Goal: Task Accomplishment & Management: Manage account settings

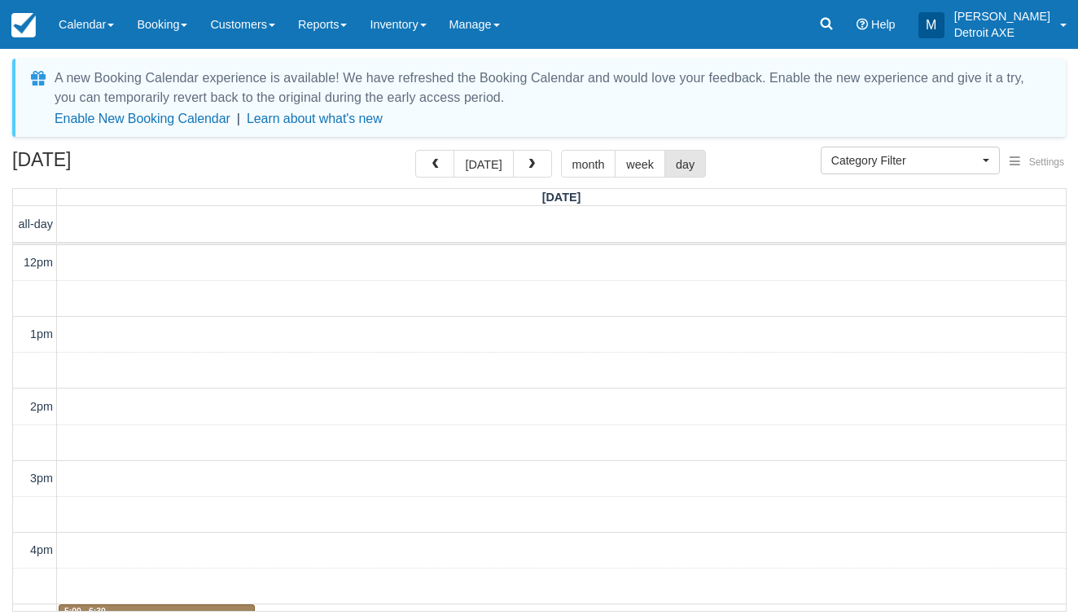
select select
click at [528, 160] on span "button" at bounding box center [531, 164] width 11 height 11
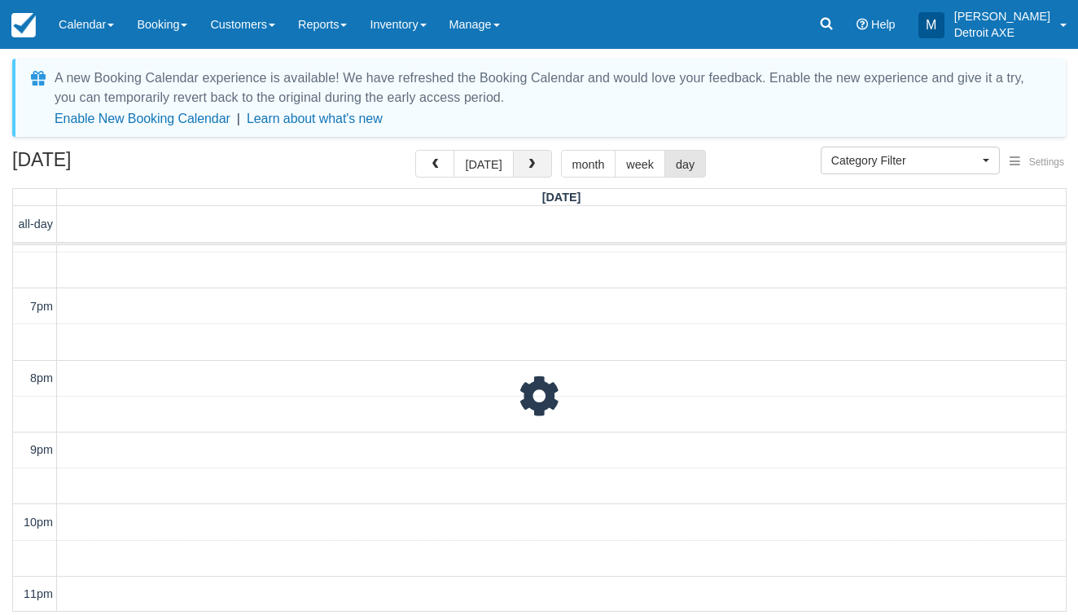
click at [528, 160] on span "button" at bounding box center [531, 164] width 11 height 11
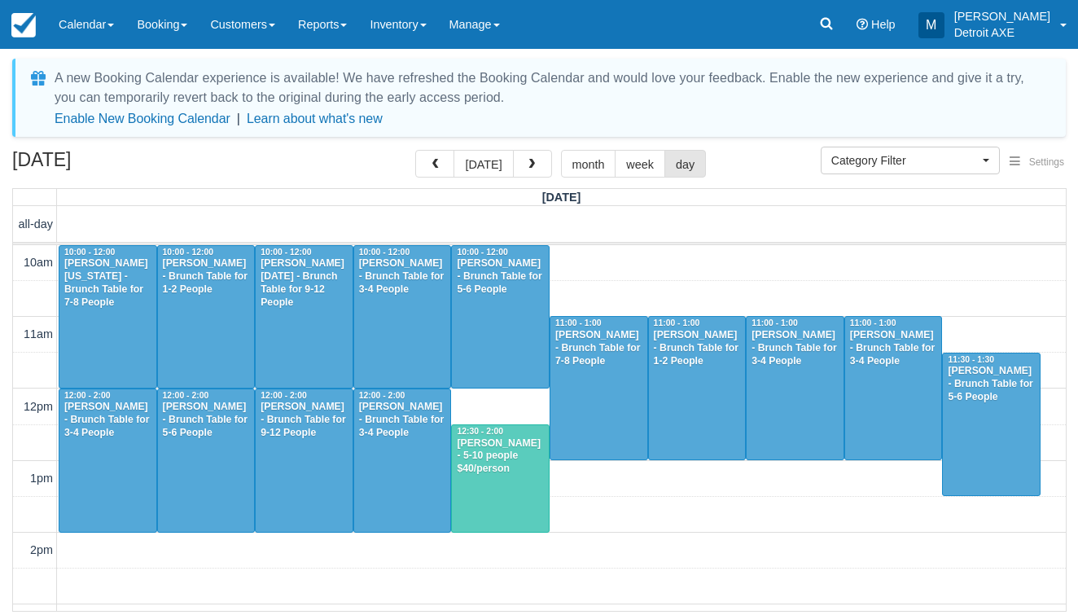
click at [528, 160] on span "button" at bounding box center [531, 164] width 11 height 11
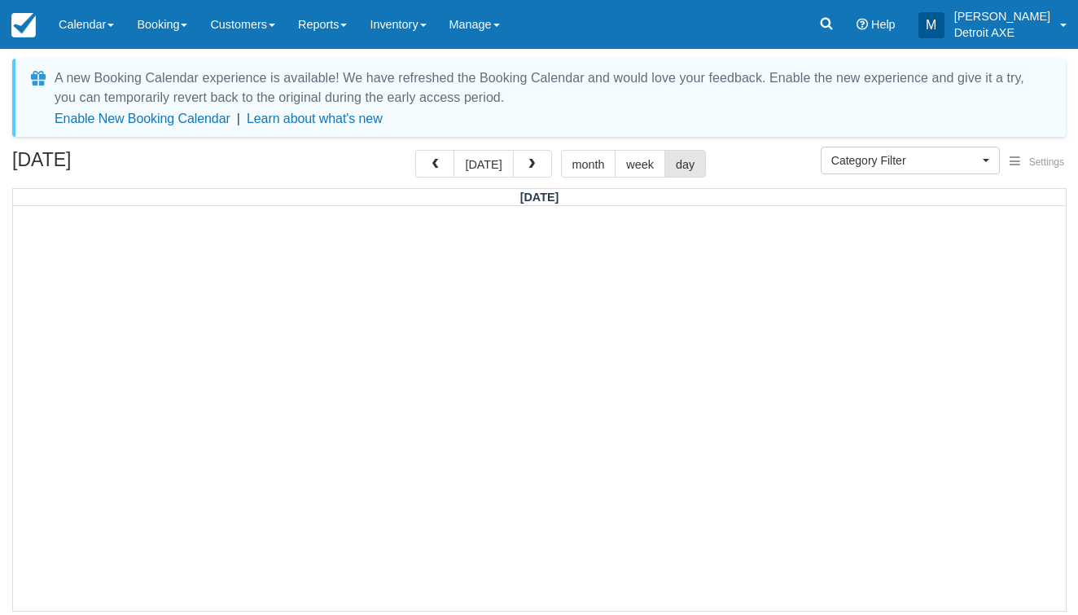
click at [528, 160] on span "button" at bounding box center [531, 164] width 11 height 11
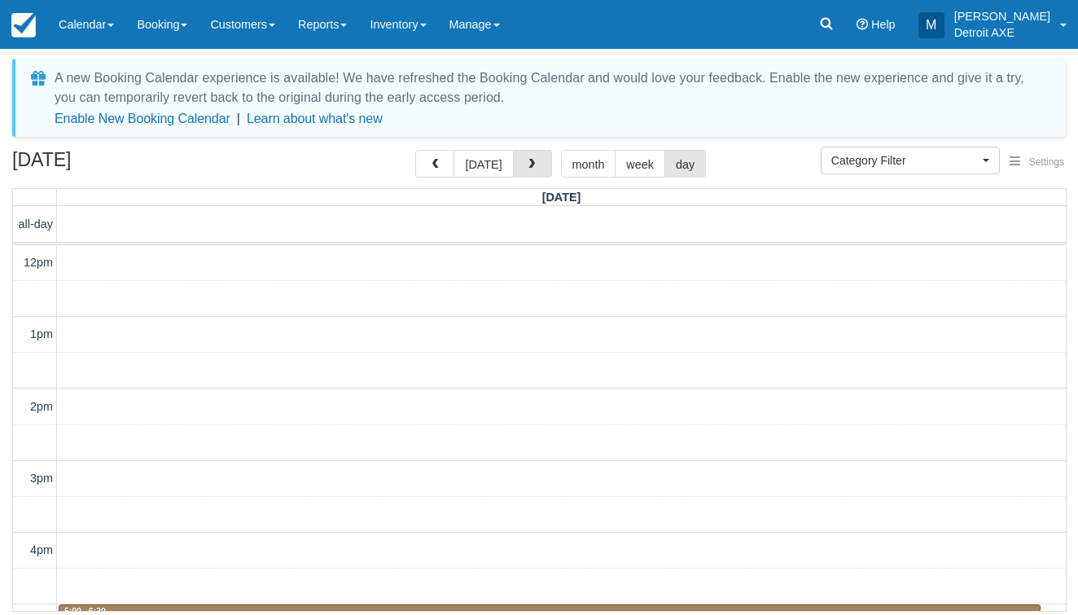
click at [528, 160] on span "button" at bounding box center [531, 164] width 11 height 11
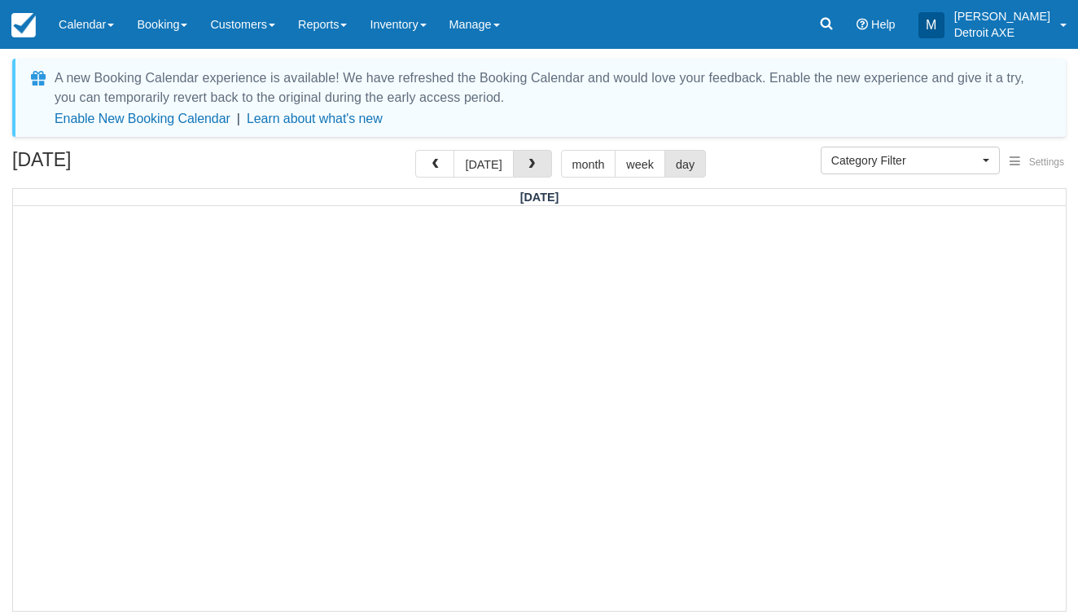
click at [528, 160] on span "button" at bounding box center [531, 164] width 11 height 11
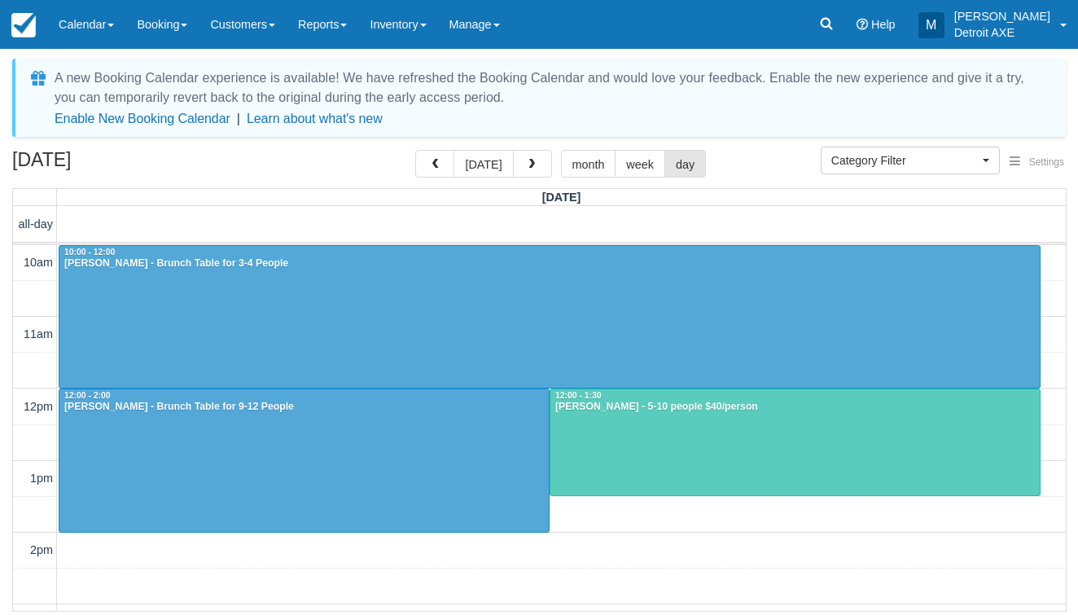
click at [528, 160] on span "button" at bounding box center [531, 164] width 11 height 11
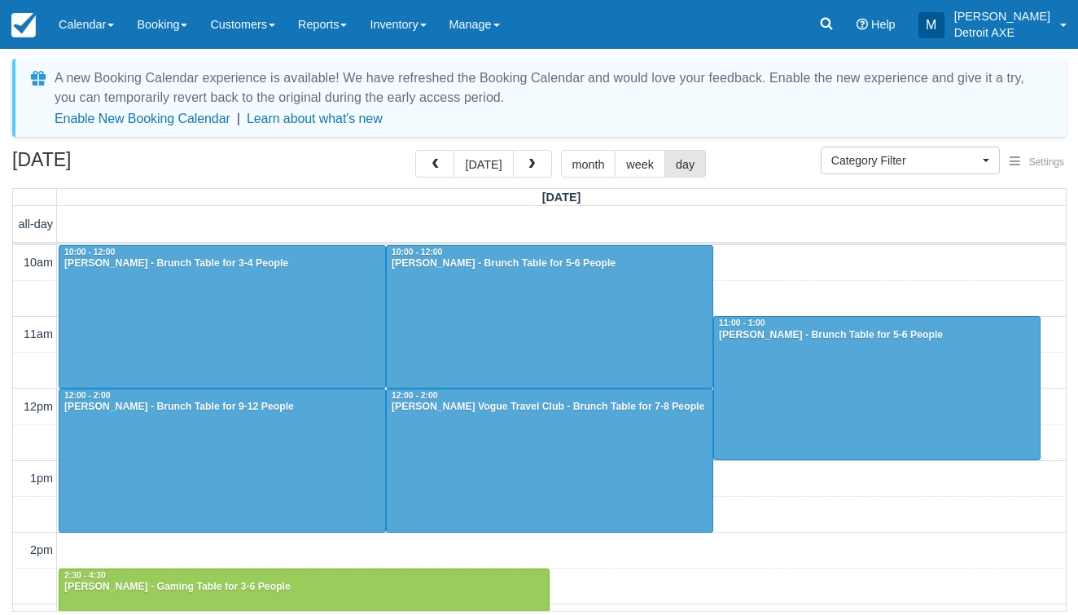
scroll to position [604, 0]
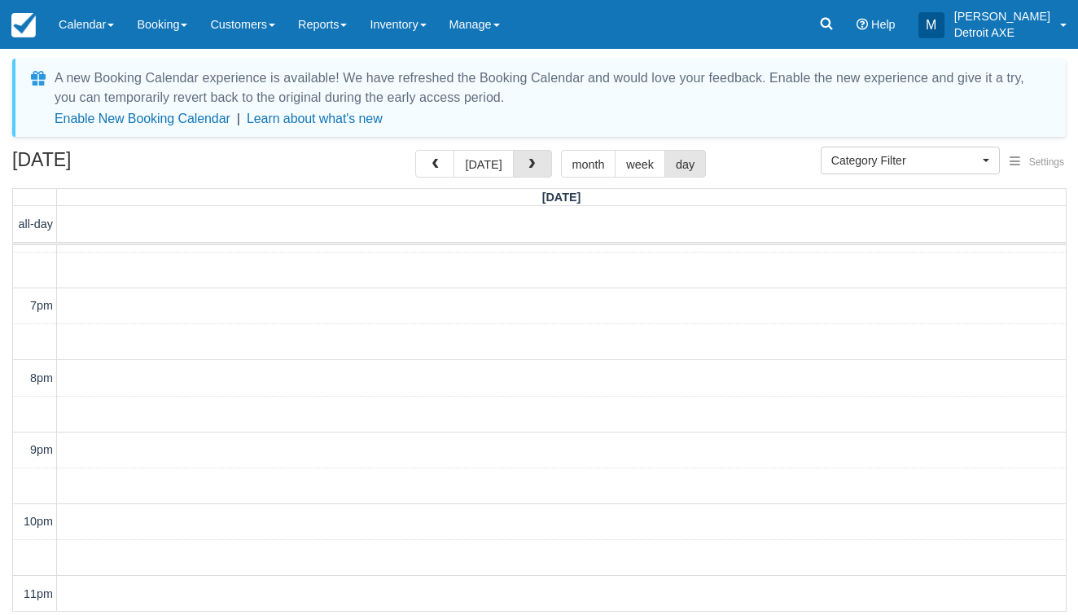
click at [528, 160] on span "button" at bounding box center [531, 164] width 11 height 11
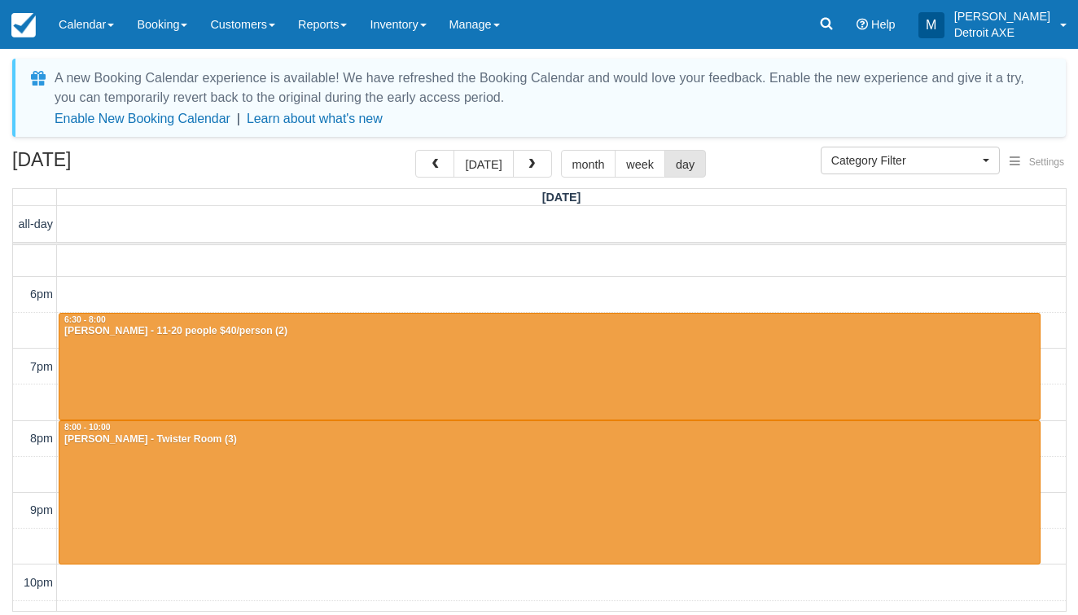
scroll to position [398, 0]
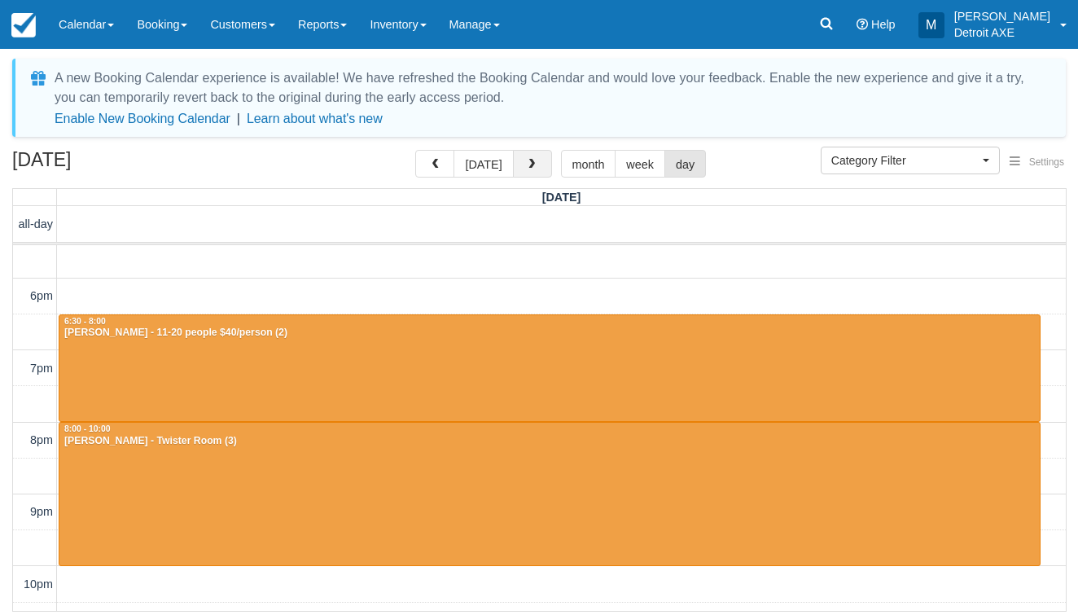
click at [530, 169] on span "button" at bounding box center [531, 164] width 11 height 11
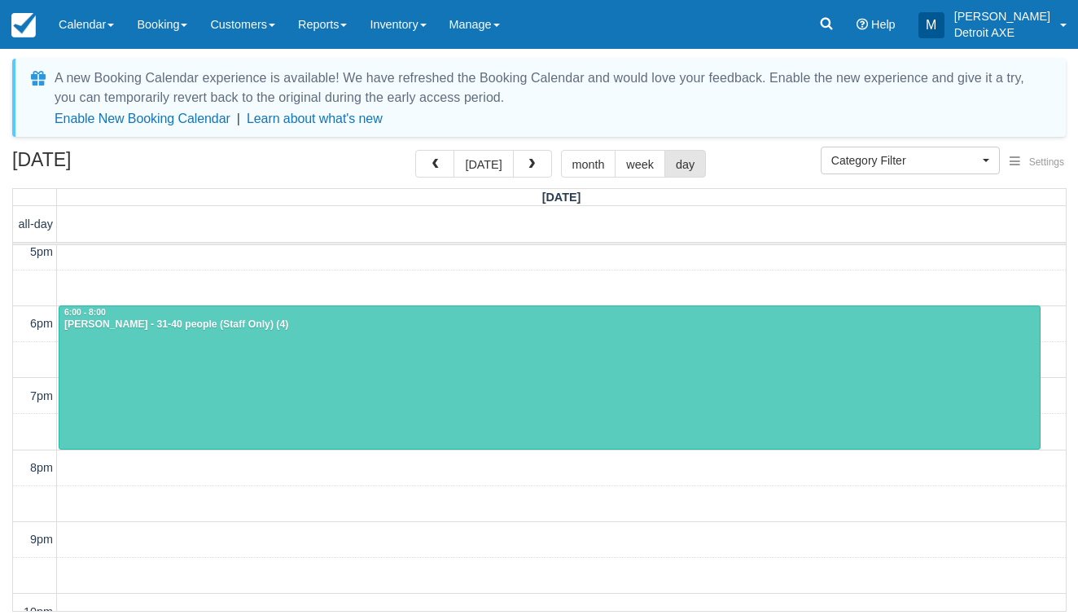
scroll to position [361, 0]
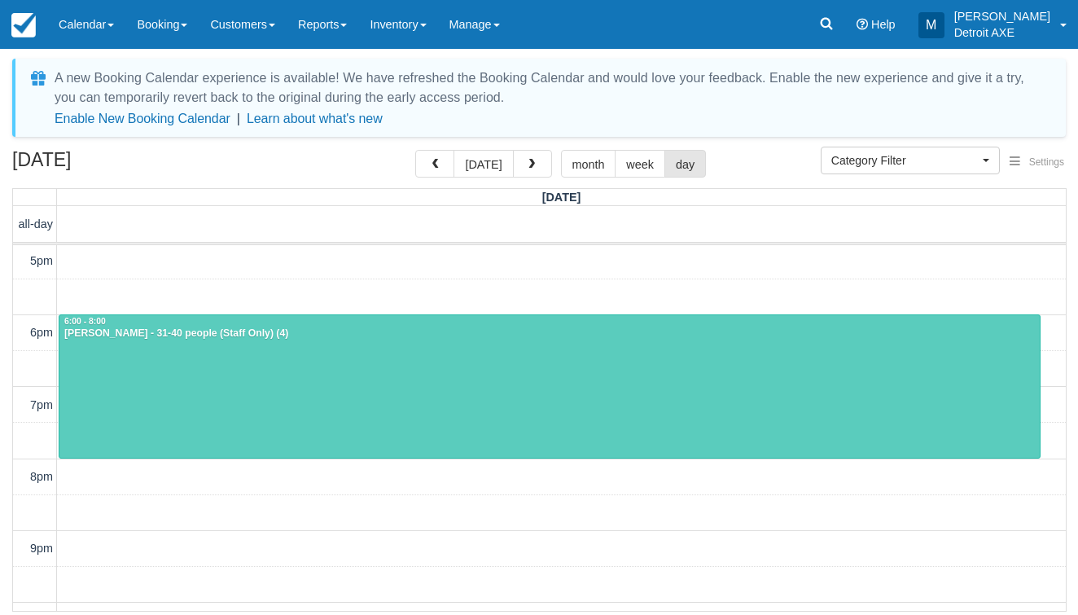
click at [399, 415] on div at bounding box center [549, 386] width 980 height 142
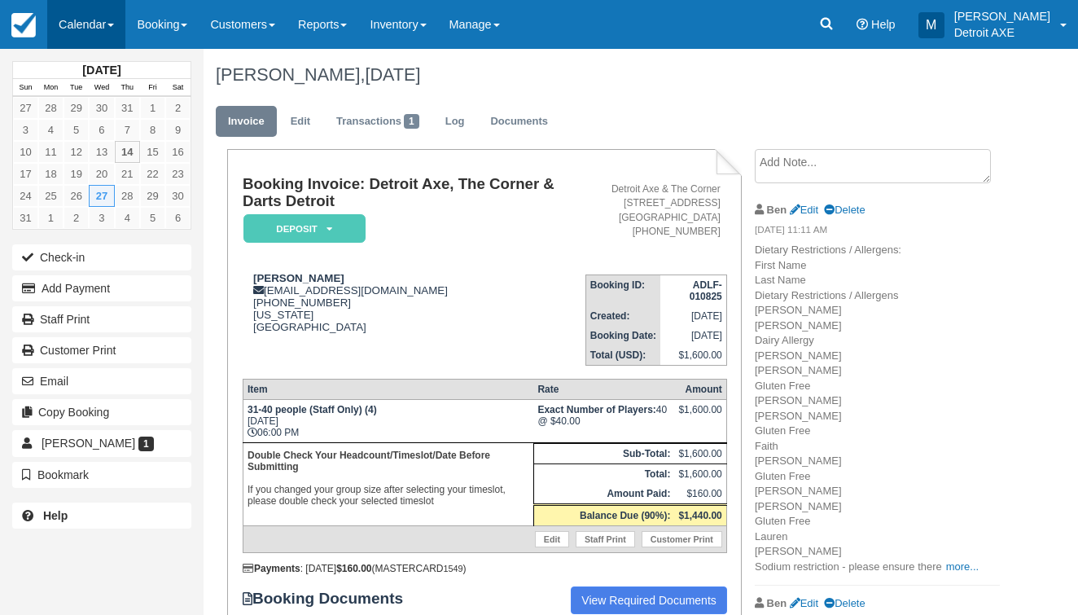
click at [119, 23] on link "Calendar" at bounding box center [86, 24] width 78 height 49
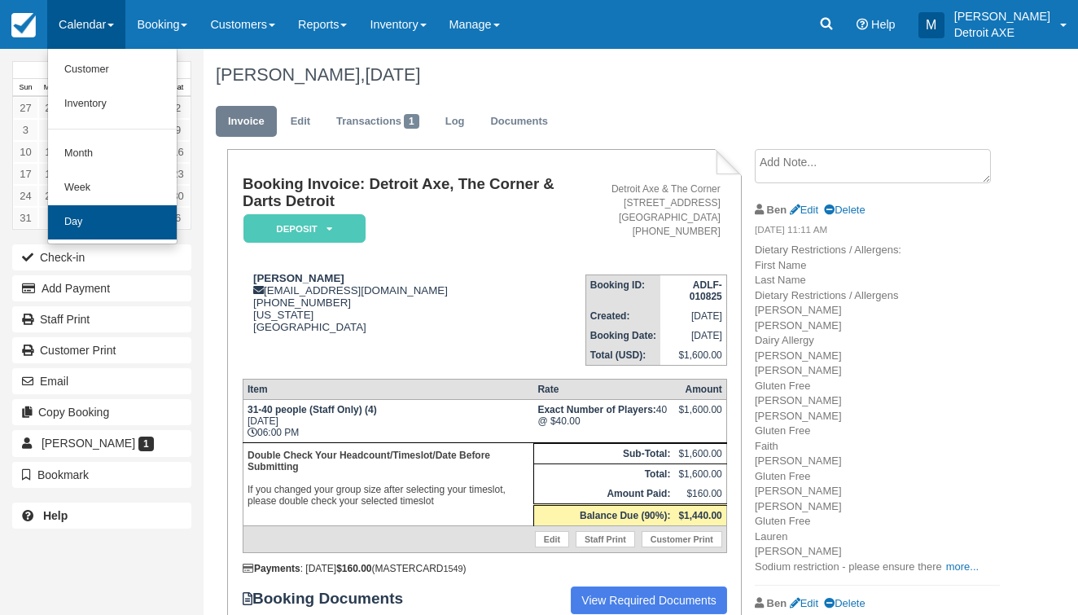
click at [112, 212] on link "Day" at bounding box center [112, 222] width 129 height 34
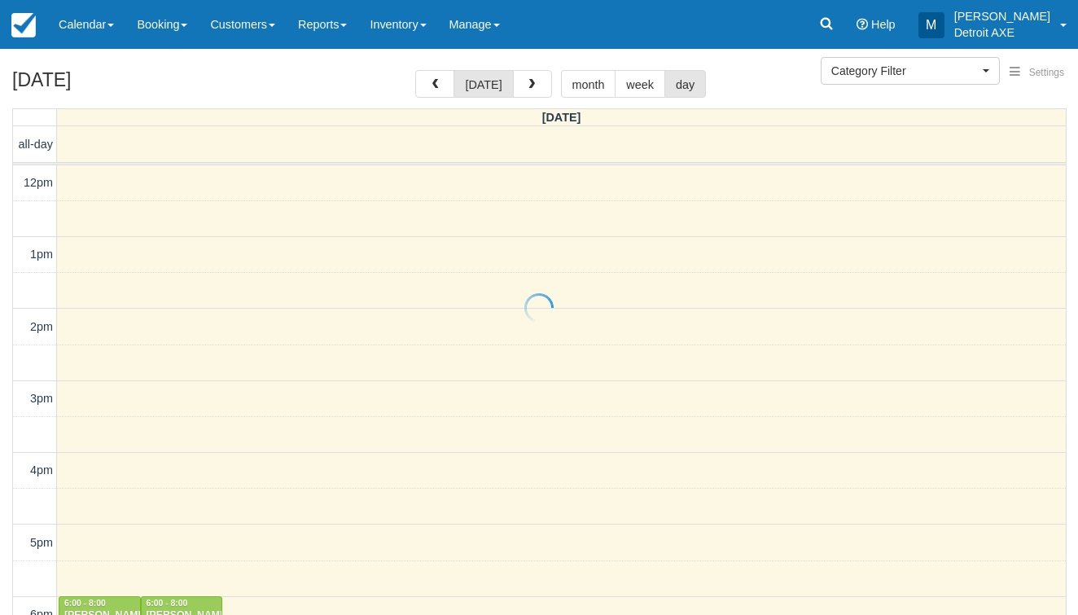
select select
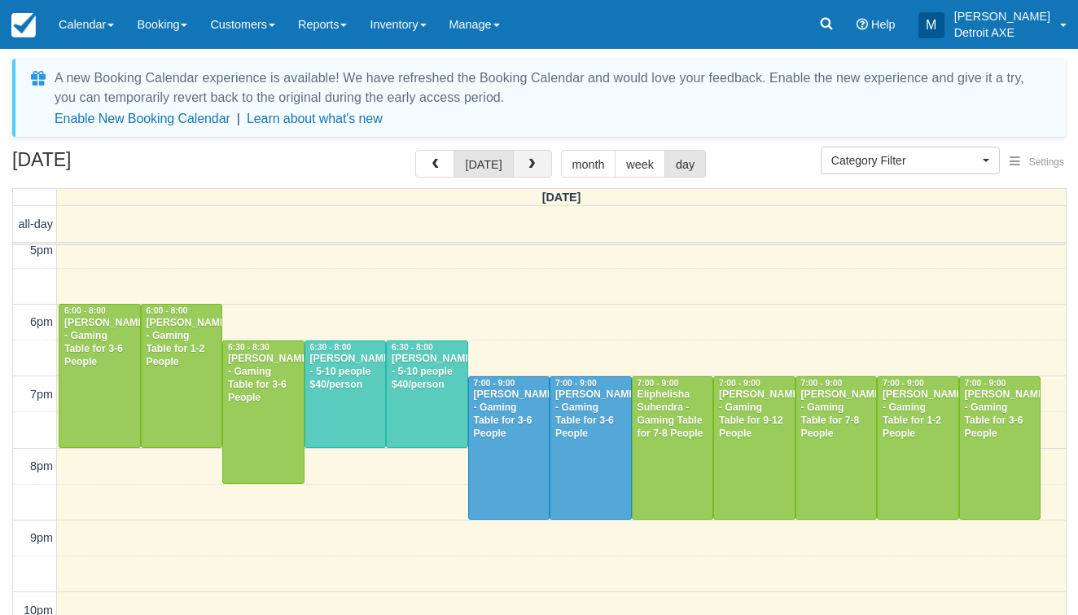
click at [534, 156] on button "button" at bounding box center [532, 164] width 39 height 28
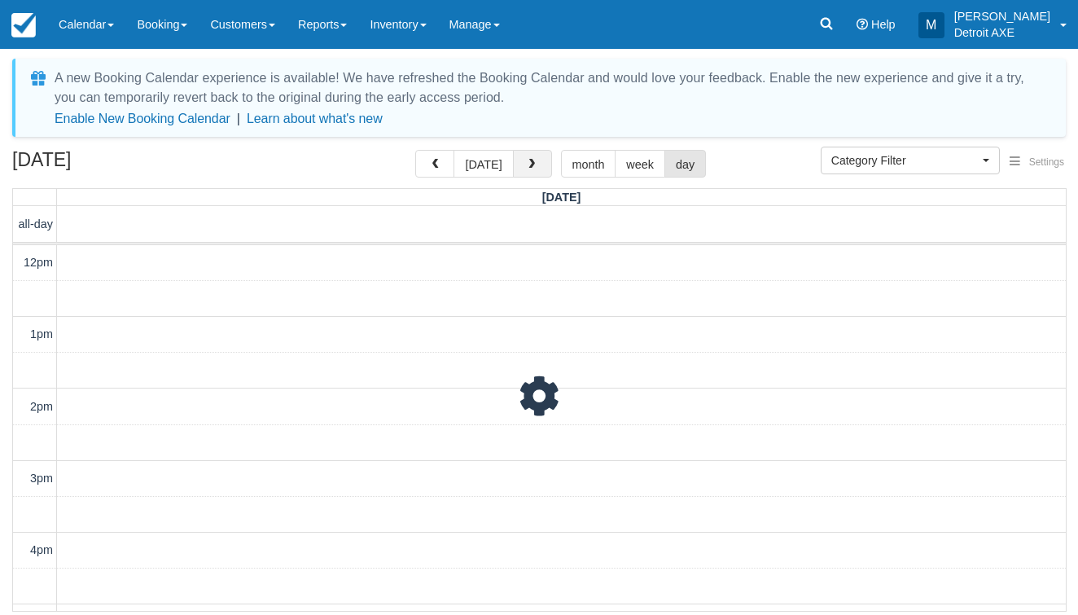
scroll to position [460, 0]
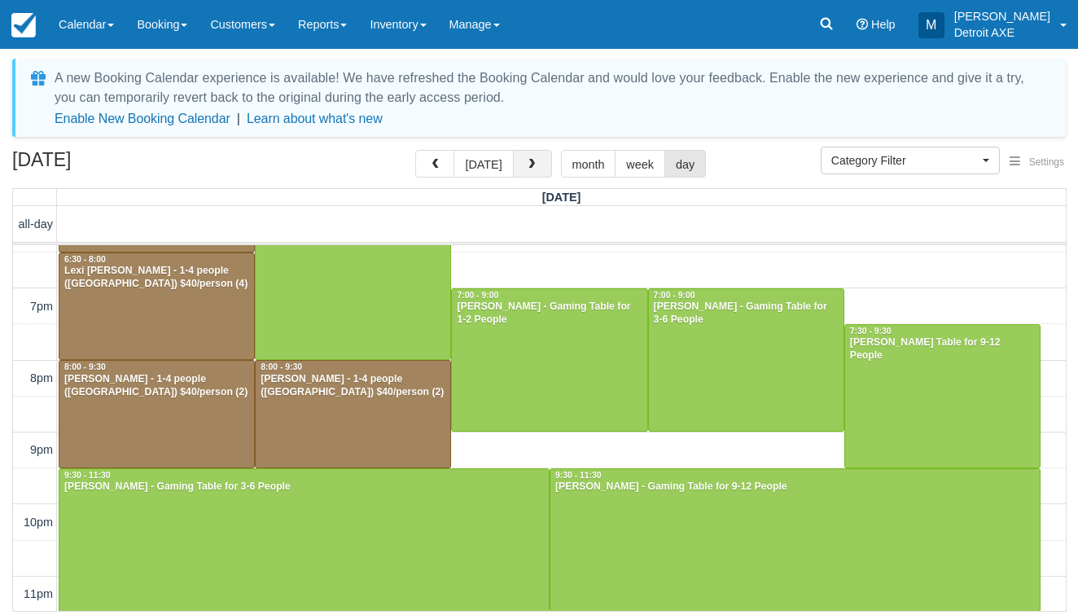
click at [534, 156] on button "button" at bounding box center [532, 164] width 39 height 28
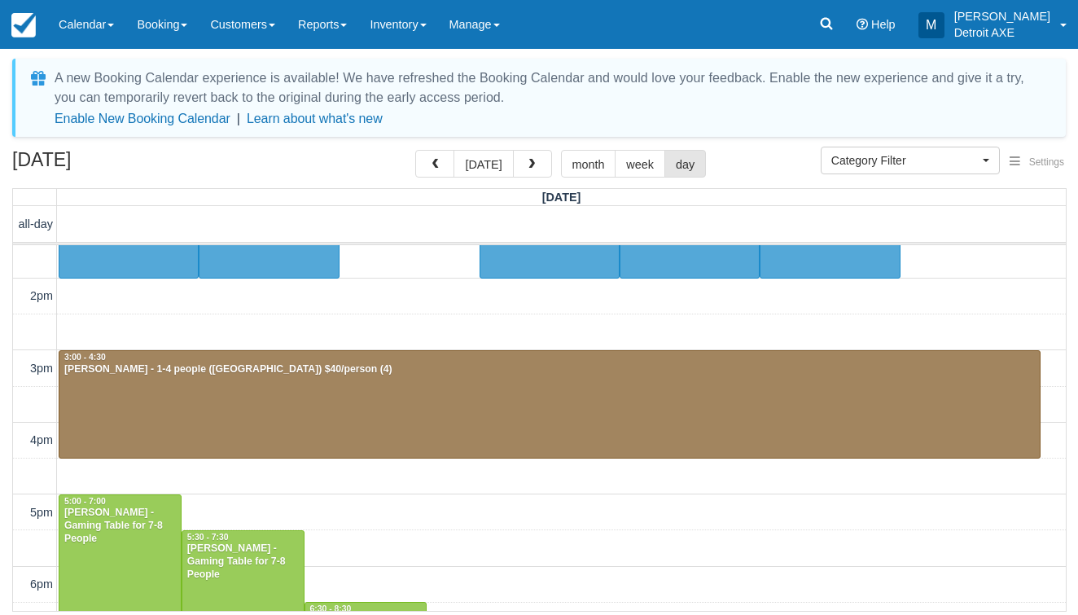
scroll to position [127, 0]
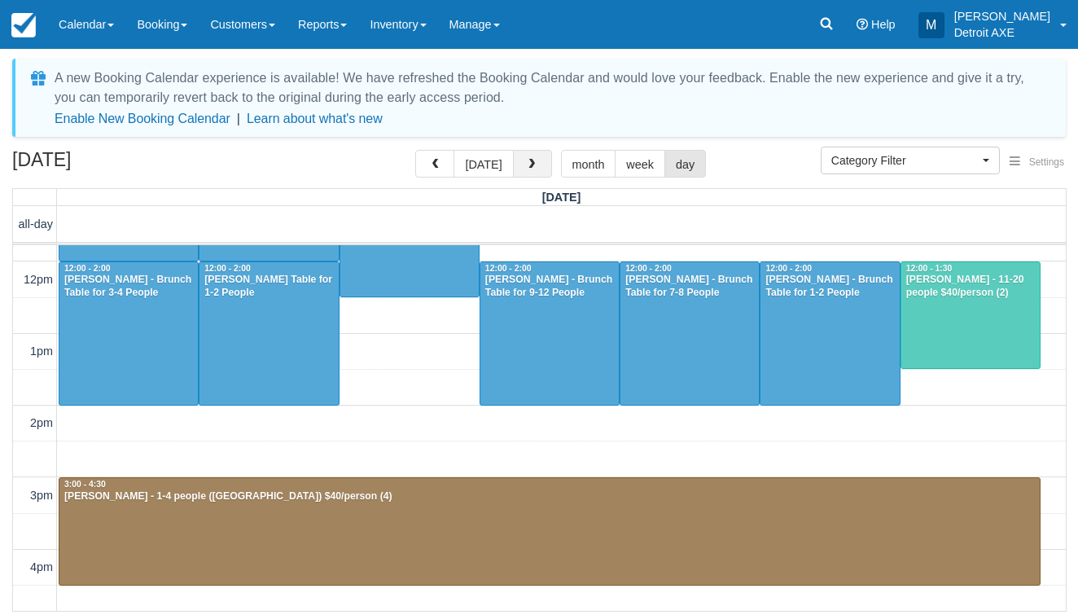
click at [525, 173] on button "button" at bounding box center [532, 164] width 39 height 28
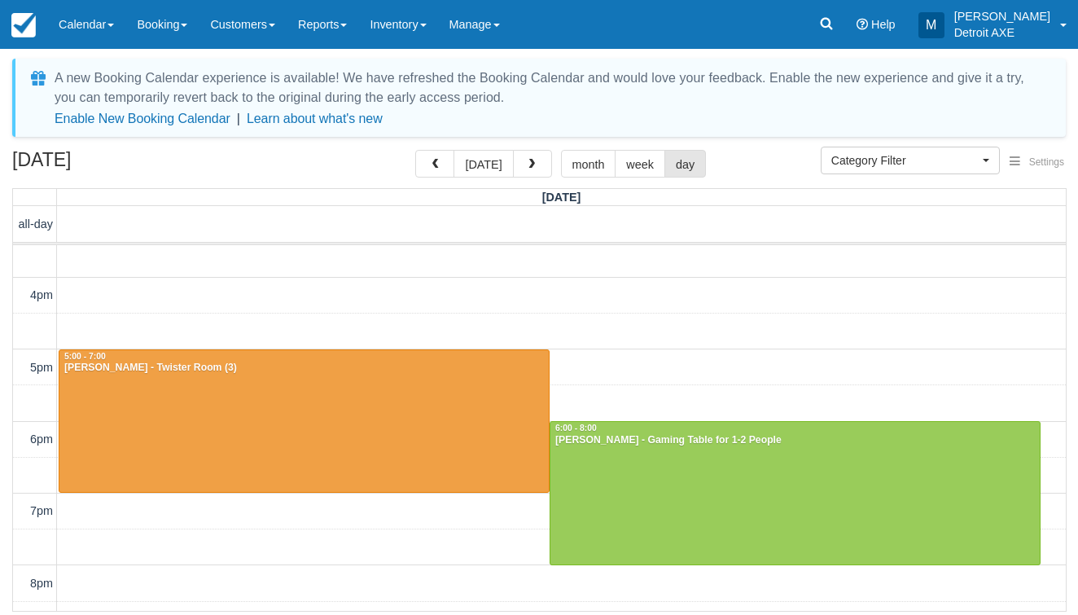
scroll to position [402, 0]
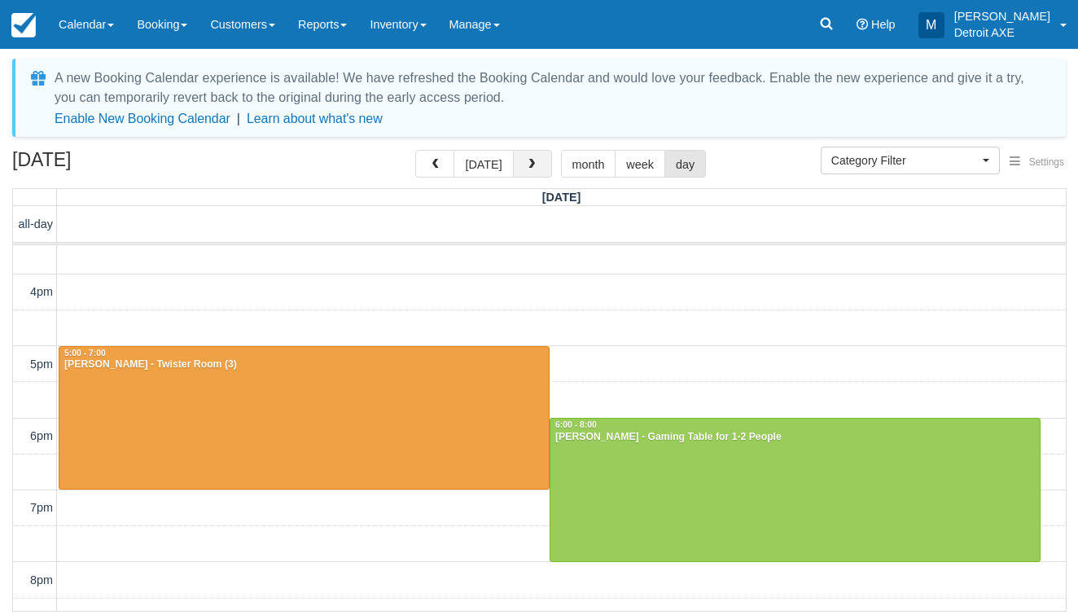
click at [531, 153] on button "button" at bounding box center [532, 164] width 39 height 28
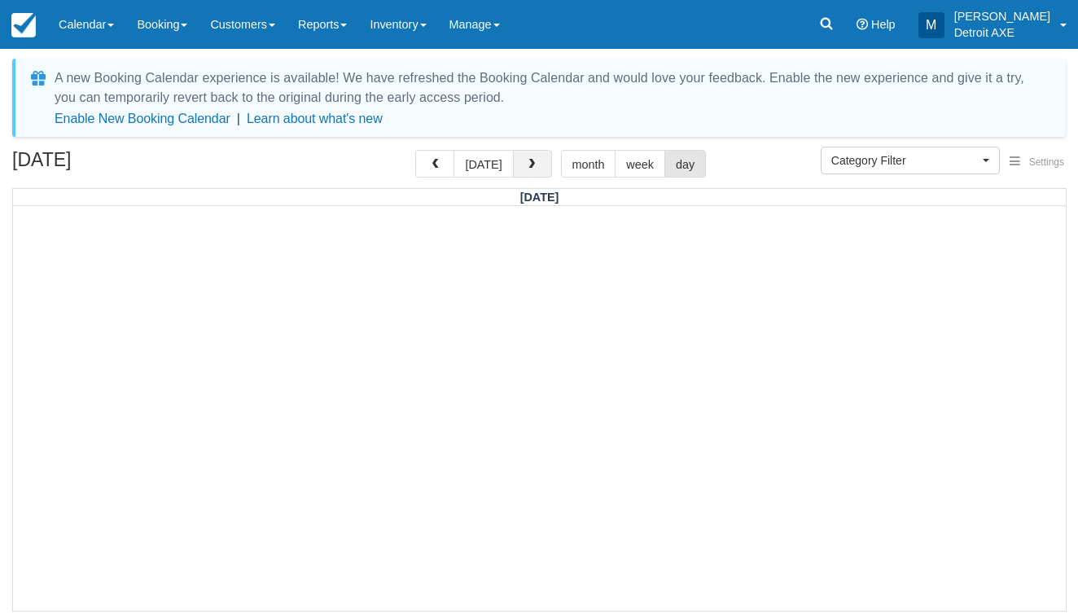
click at [530, 154] on button "button" at bounding box center [532, 164] width 39 height 28
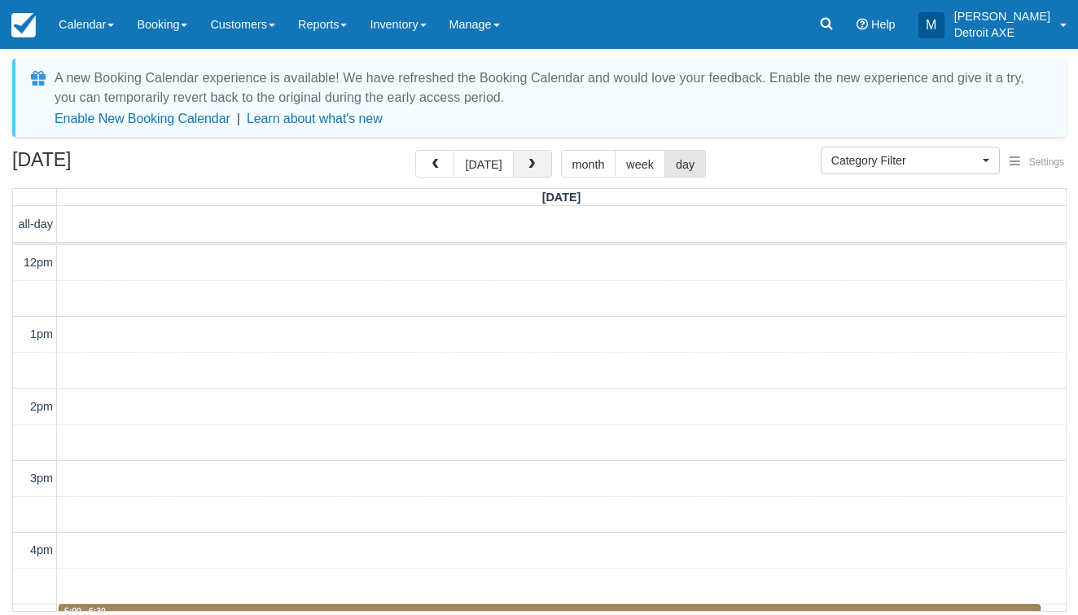
scroll to position [460, 0]
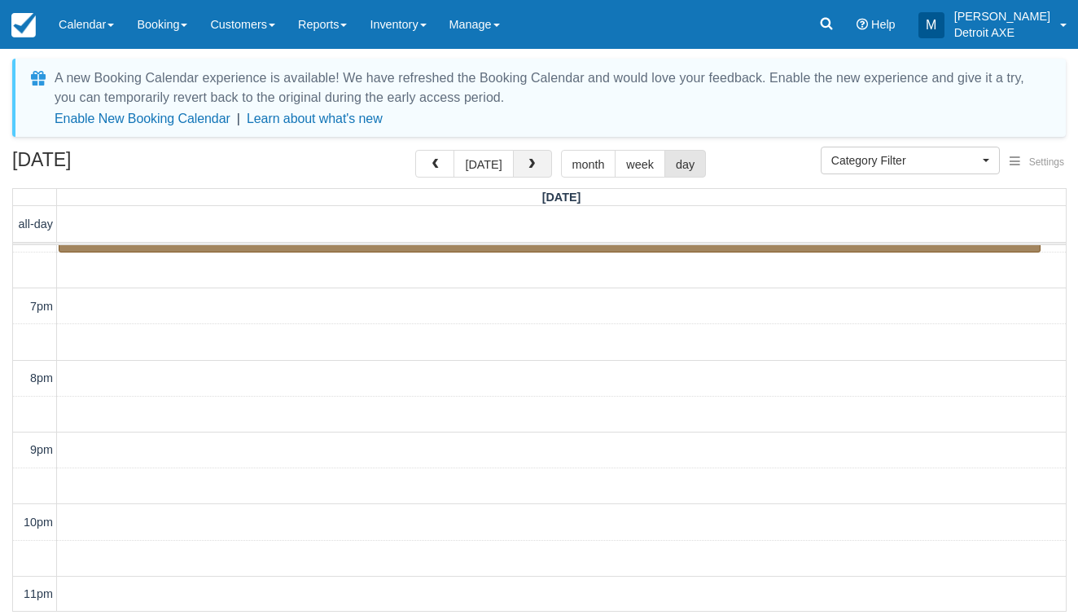
click at [530, 153] on button "button" at bounding box center [532, 164] width 39 height 28
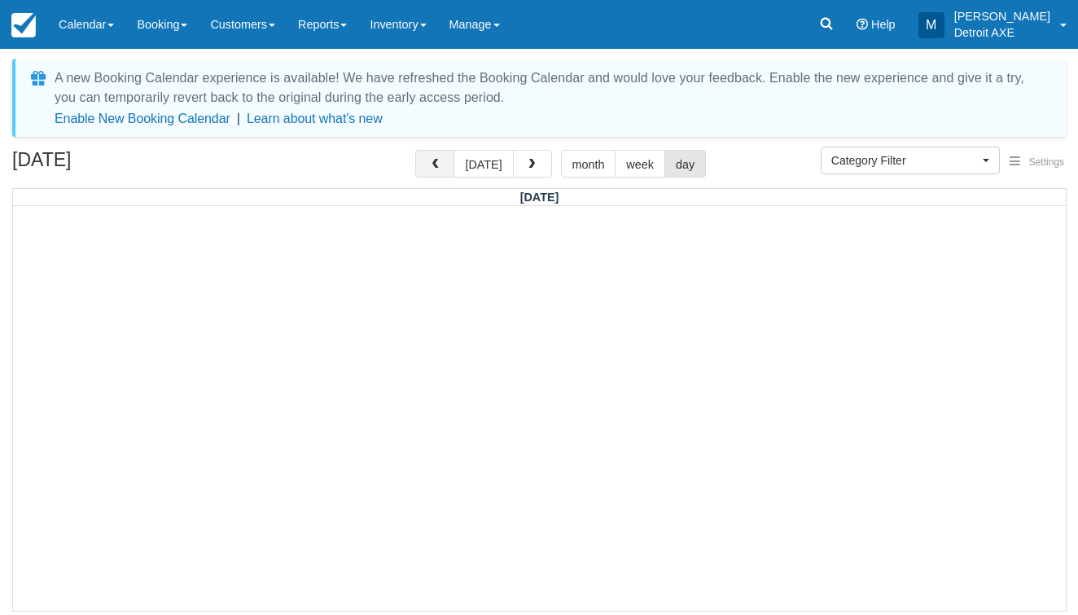
click at [436, 154] on button "button" at bounding box center [434, 164] width 39 height 28
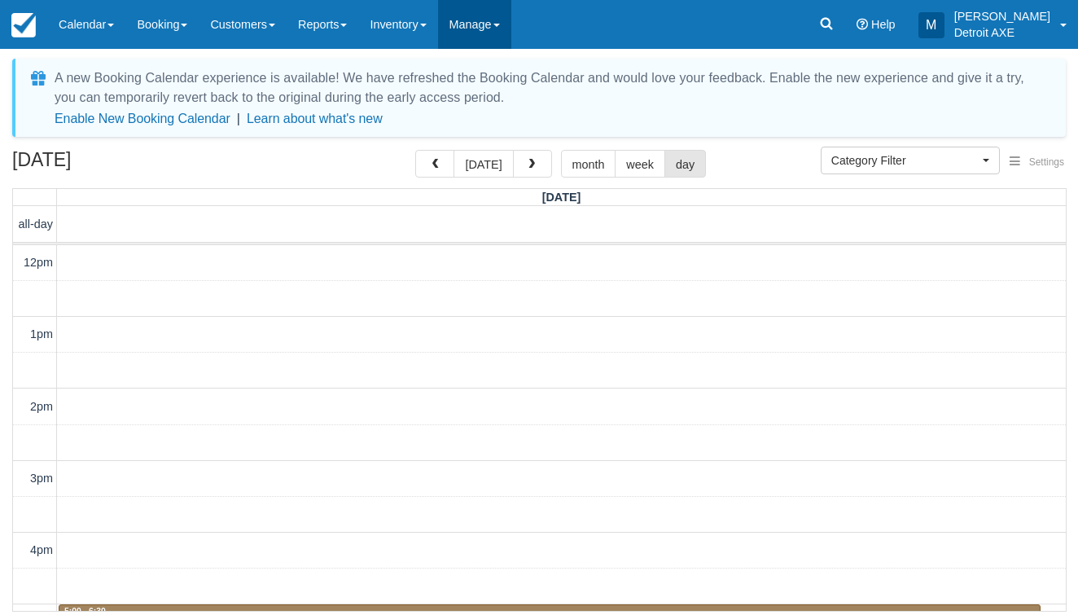
scroll to position [460, 0]
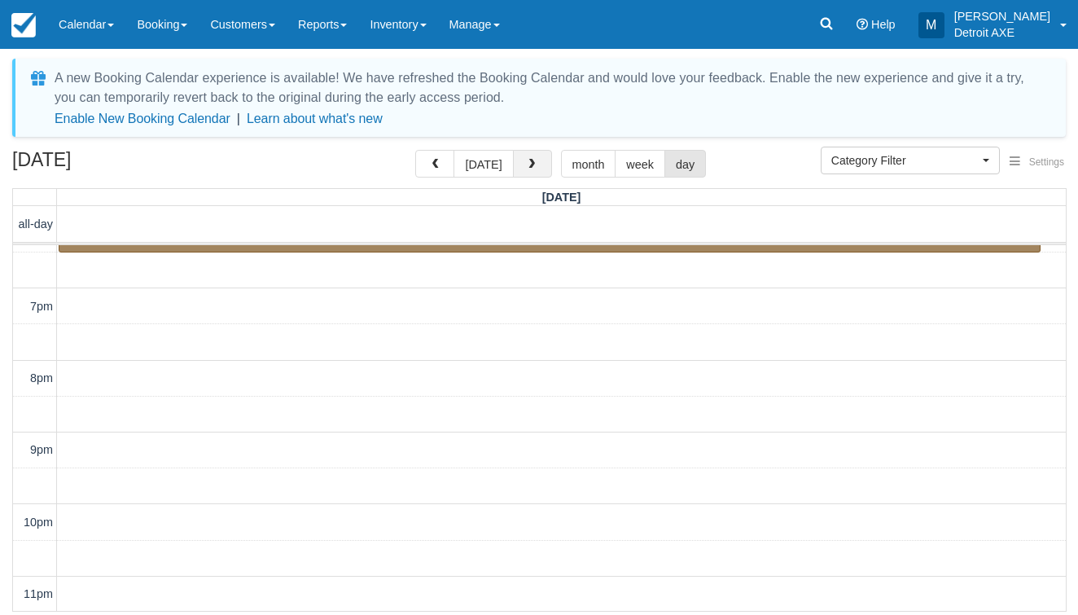
click at [514, 173] on button "button" at bounding box center [532, 164] width 39 height 28
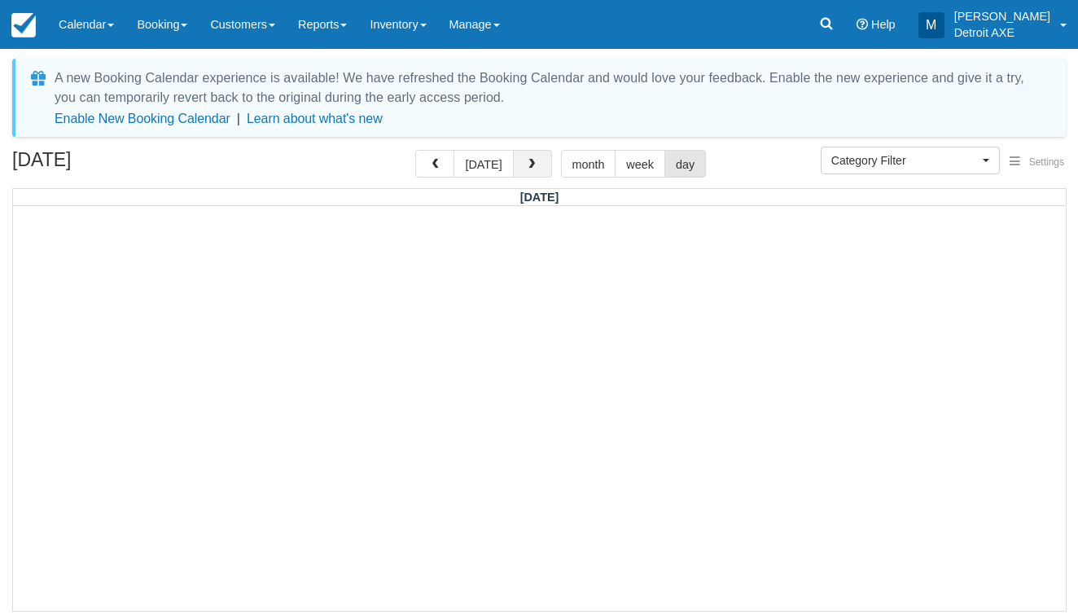
click at [514, 173] on button "button" at bounding box center [532, 164] width 39 height 28
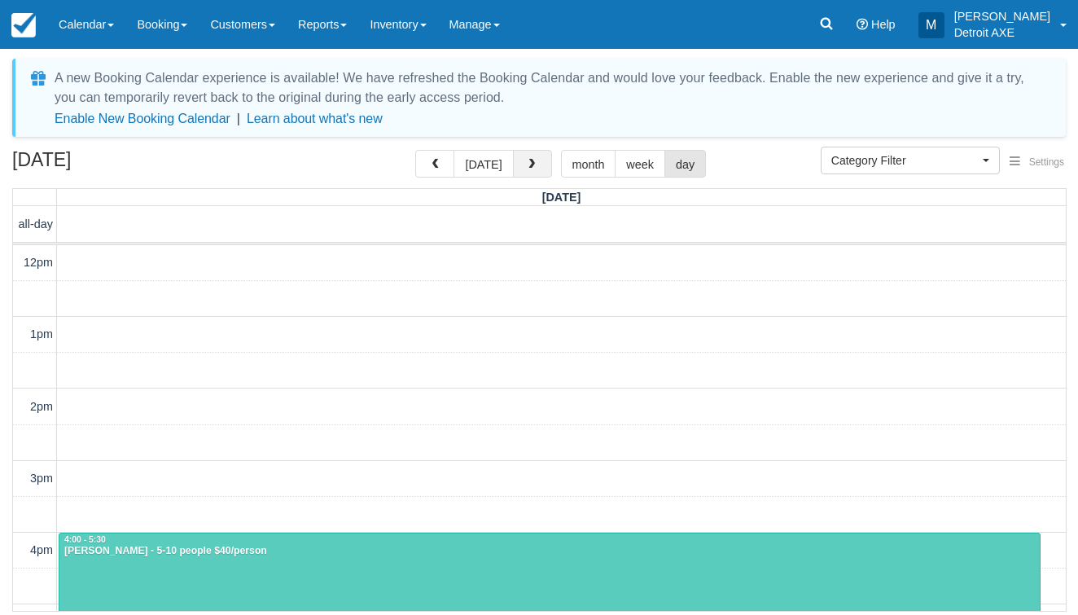
click at [514, 173] on button "button" at bounding box center [532, 164] width 39 height 28
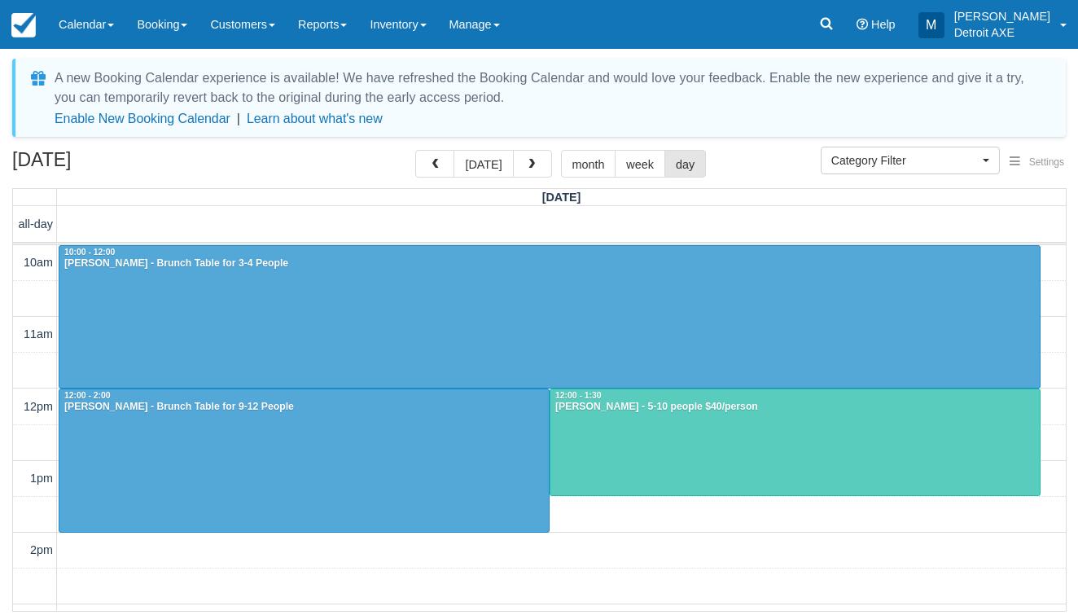
scroll to position [460, 0]
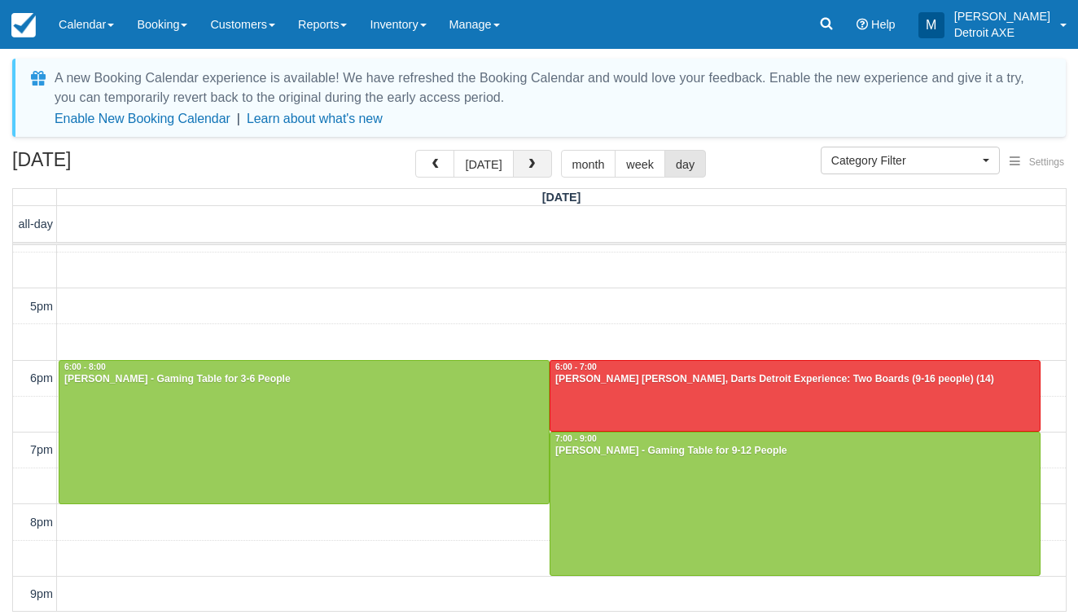
click at [513, 165] on button "button" at bounding box center [532, 164] width 39 height 28
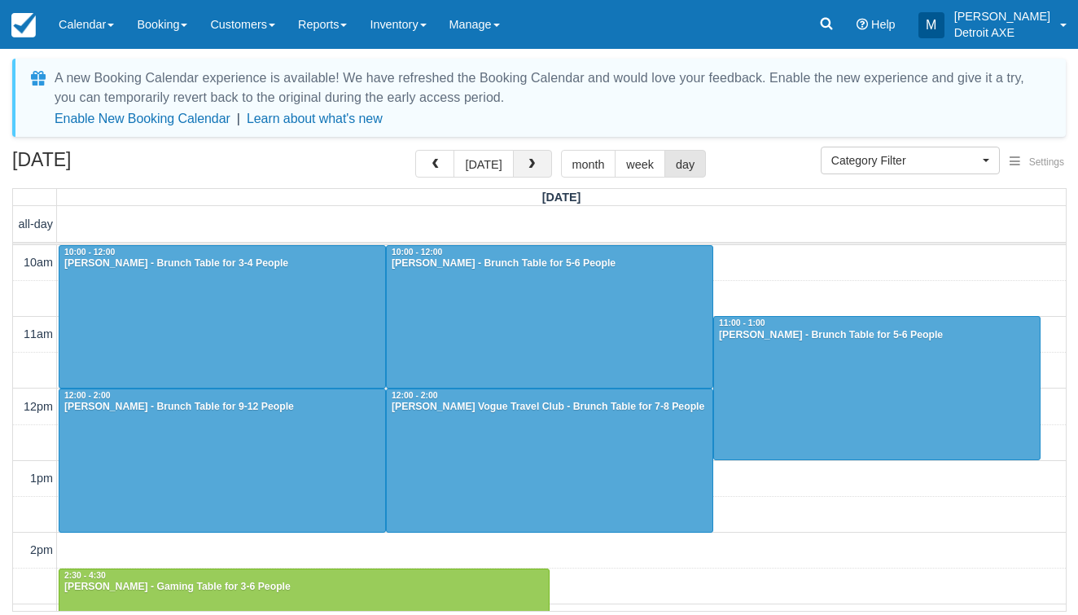
scroll to position [604, 0]
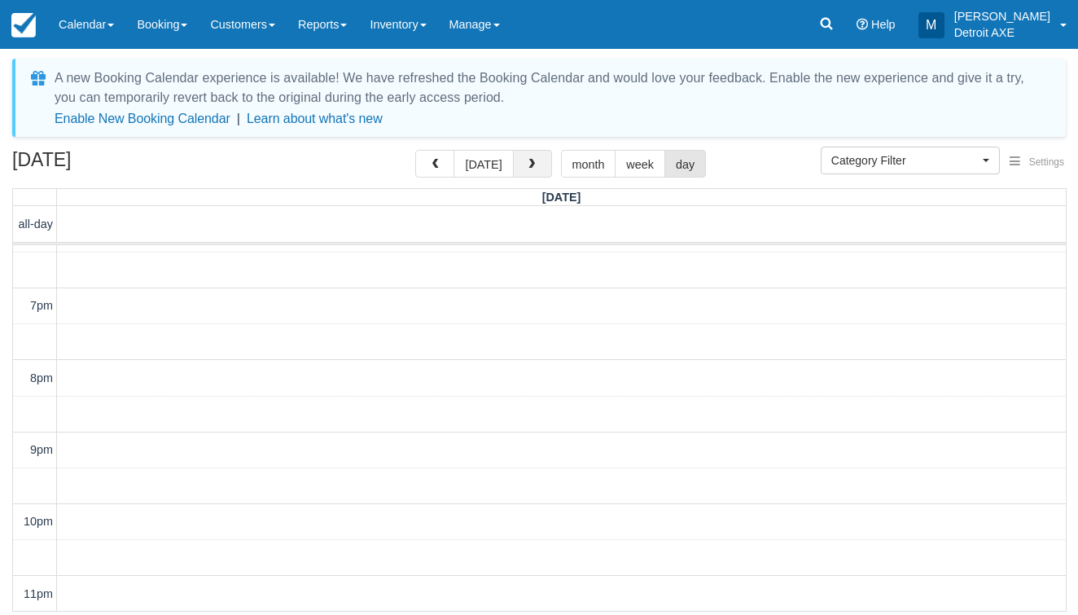
click at [513, 165] on button "button" at bounding box center [532, 164] width 39 height 28
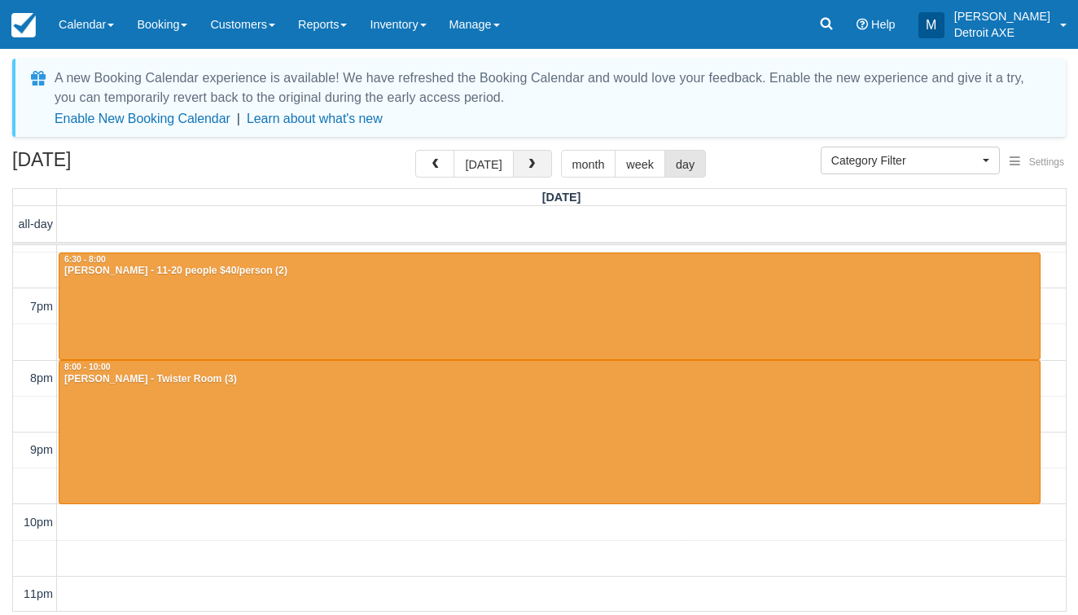
click at [520, 174] on button "button" at bounding box center [532, 164] width 39 height 28
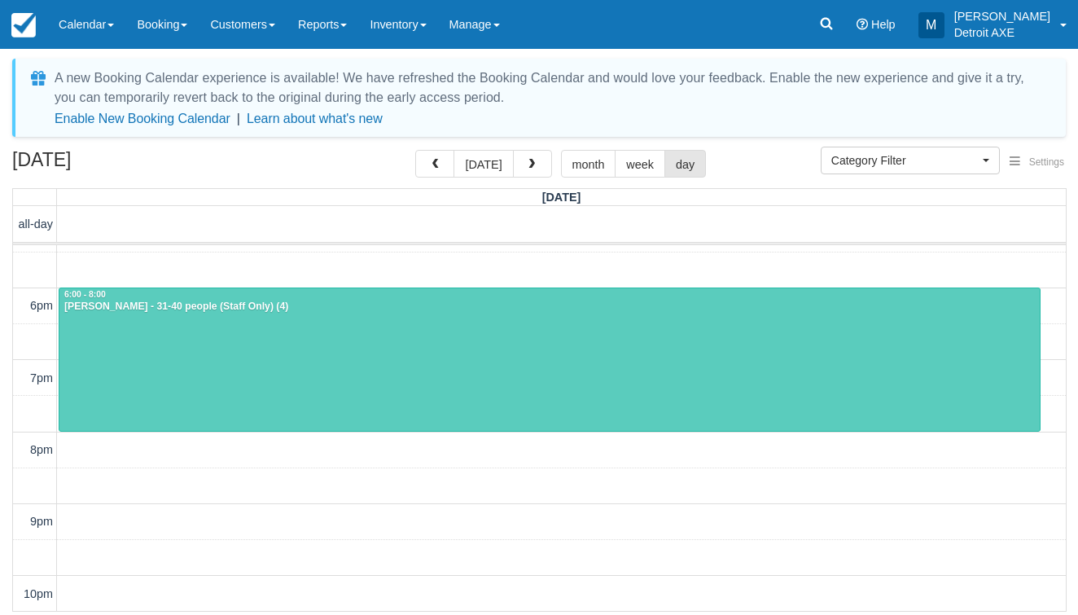
scroll to position [387, 0]
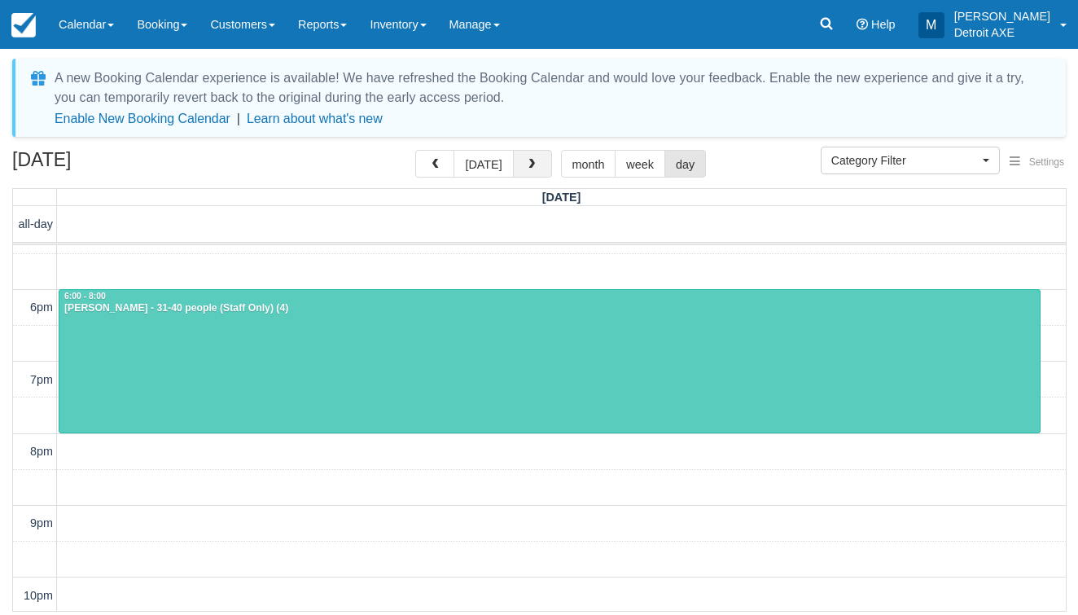
click at [519, 164] on button "button" at bounding box center [532, 164] width 39 height 28
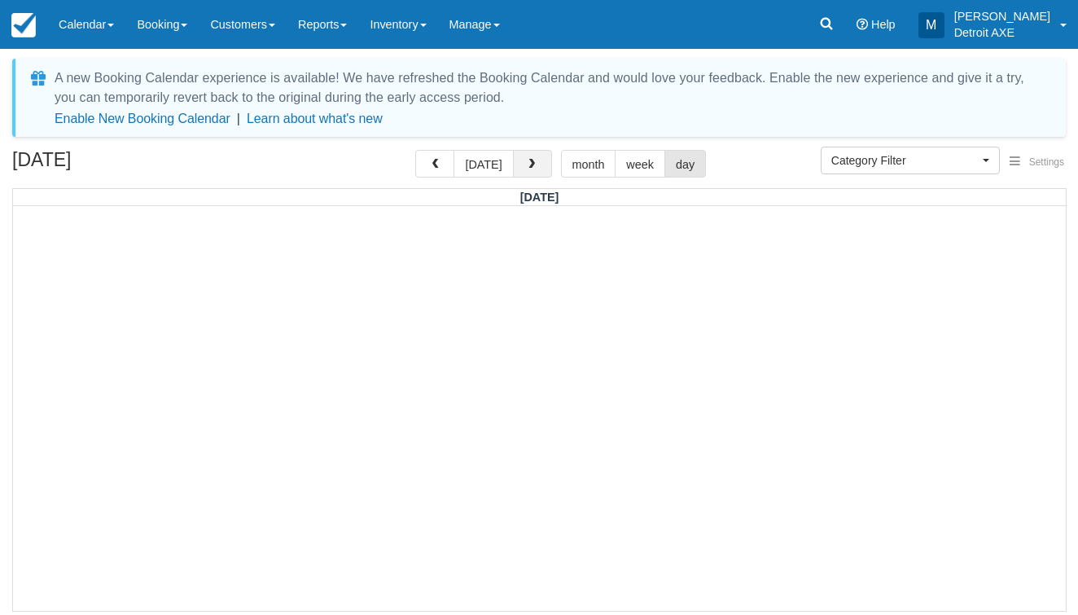
click at [515, 173] on button "button" at bounding box center [532, 164] width 39 height 28
click at [546, 163] on button "button" at bounding box center [532, 164] width 39 height 28
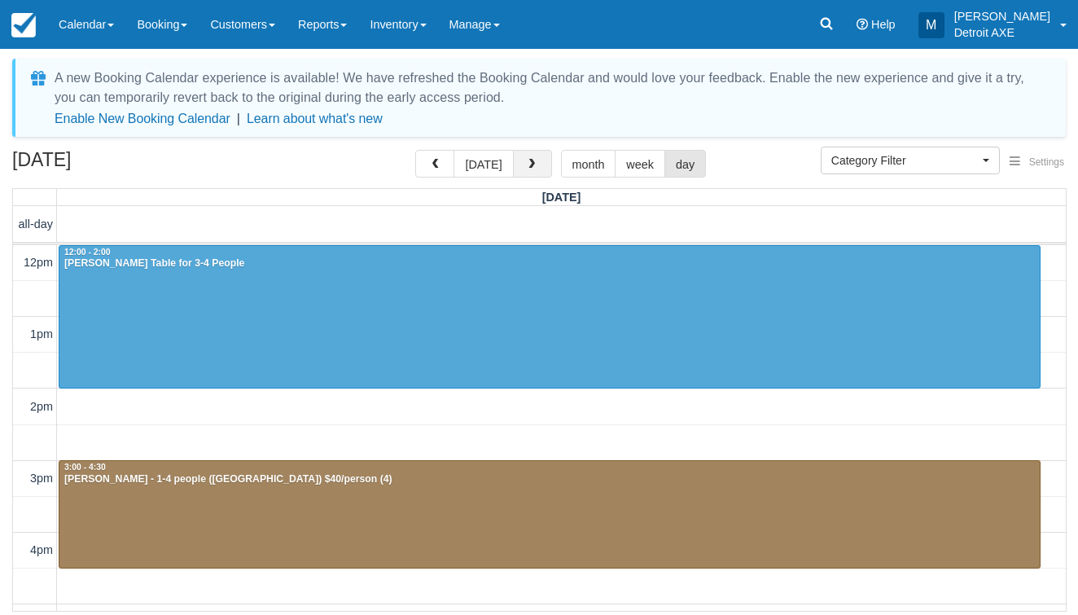
scroll to position [460, 0]
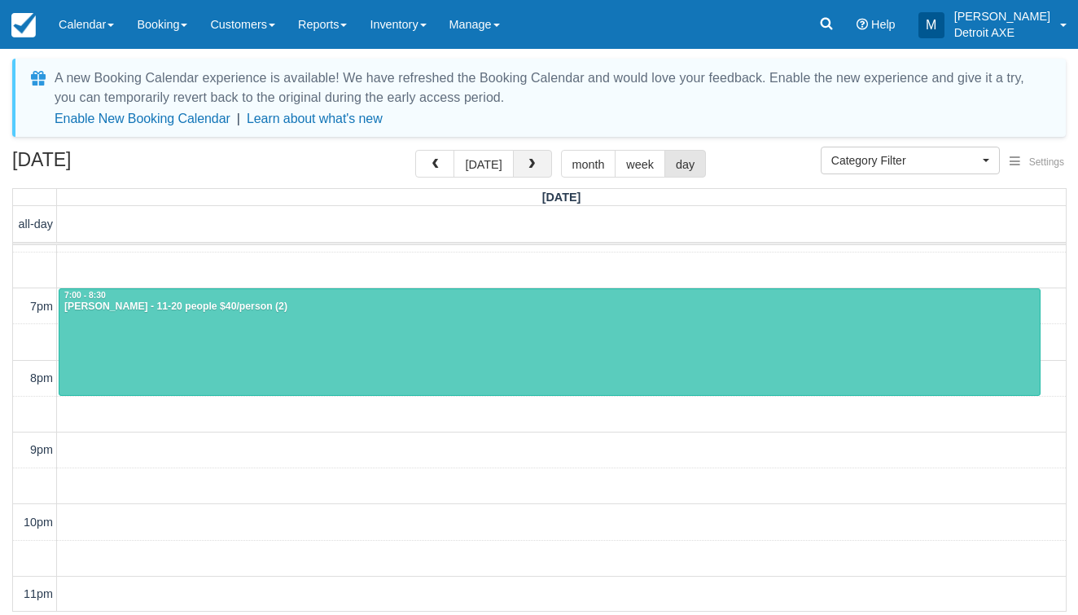
click at [542, 162] on button "button" at bounding box center [532, 164] width 39 height 28
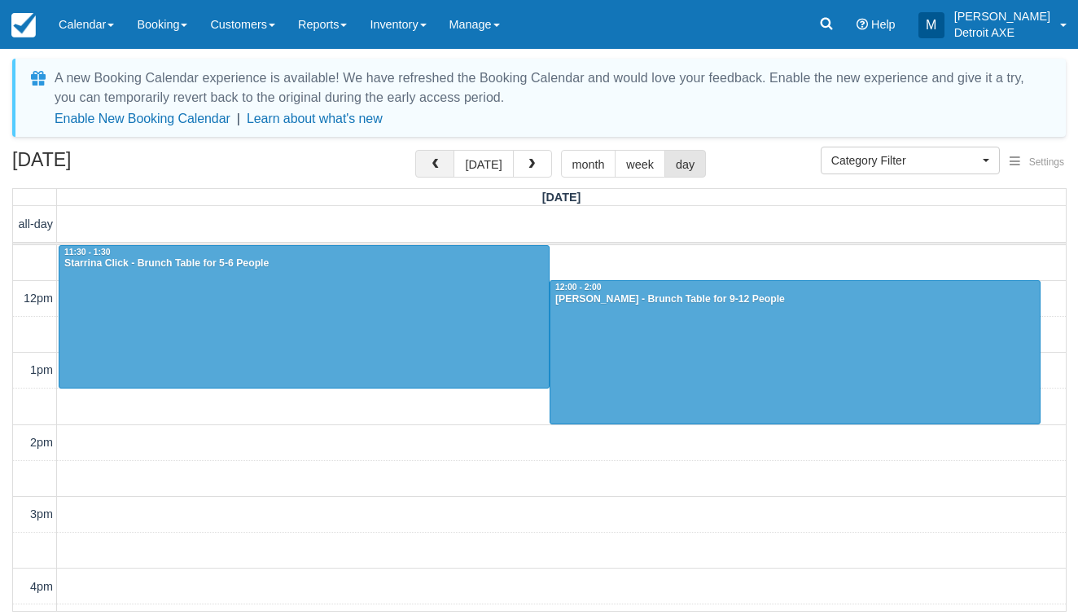
click at [434, 161] on span "button" at bounding box center [434, 164] width 11 height 11
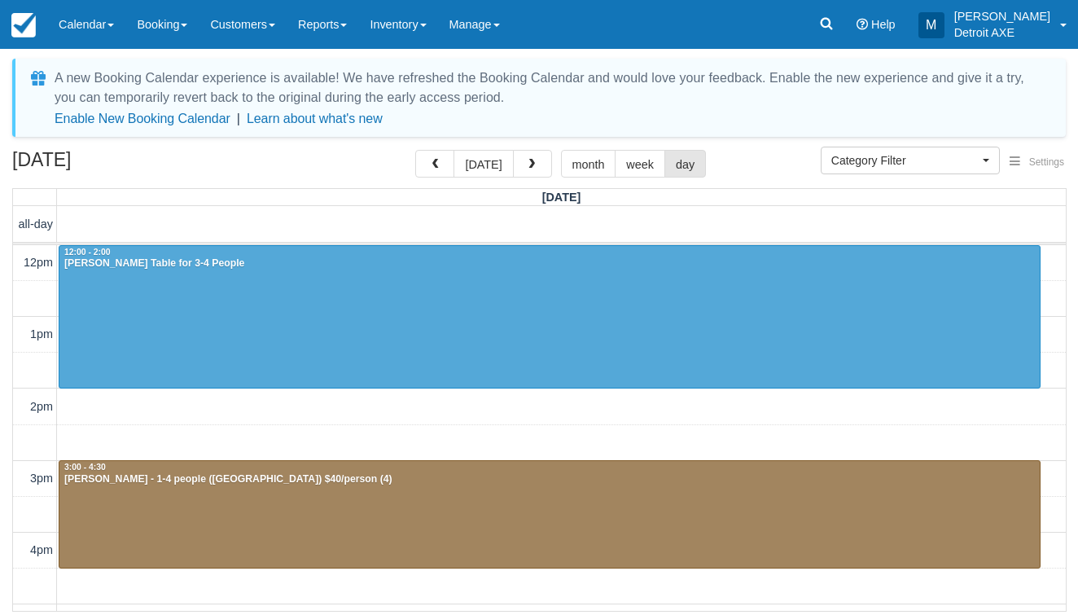
scroll to position [460, 0]
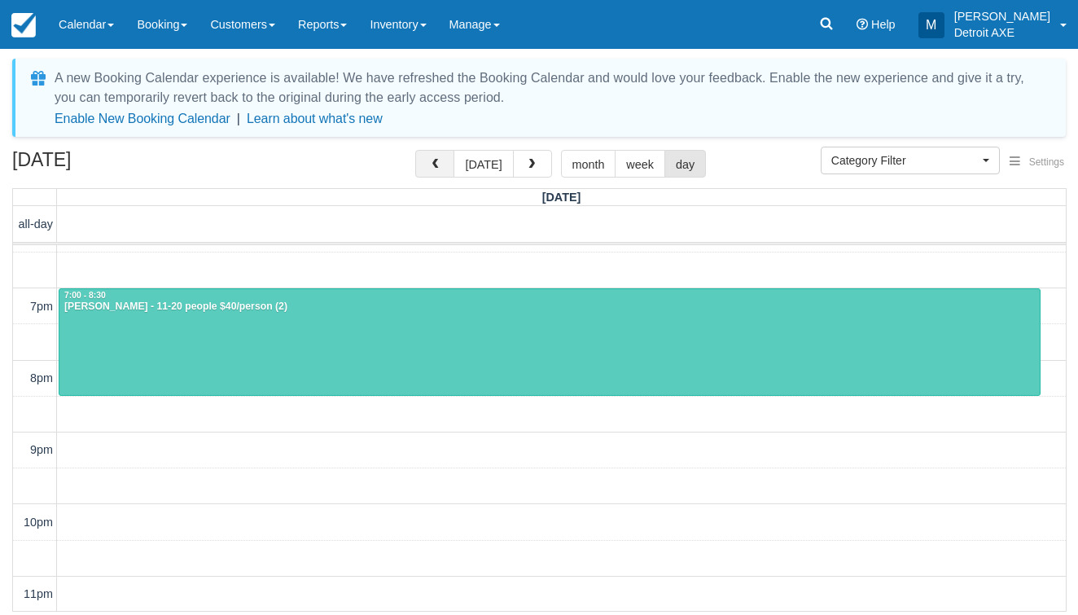
click at [436, 163] on span "button" at bounding box center [434, 164] width 11 height 11
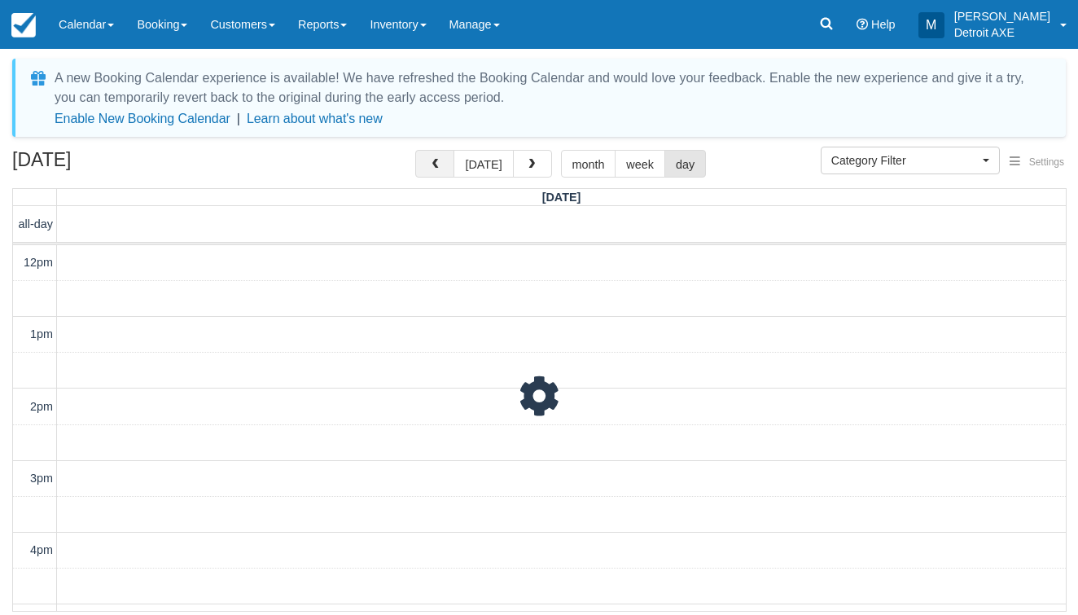
scroll to position [460, 0]
click at [436, 163] on span "button" at bounding box center [434, 164] width 11 height 11
click at [501, 160] on button "[DATE]" at bounding box center [482, 164] width 59 height 28
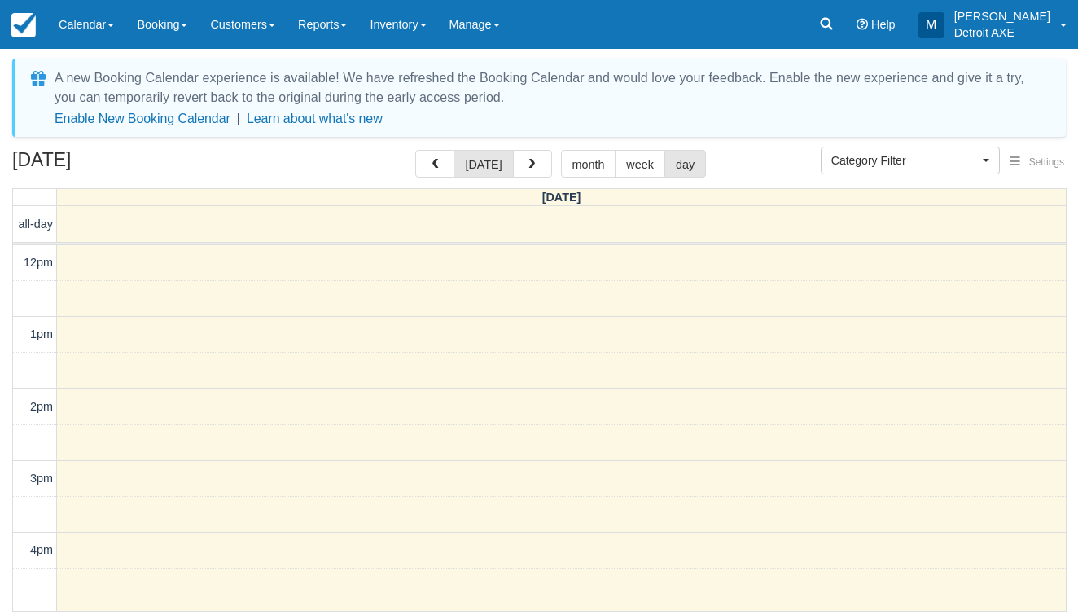
scroll to position [460, 0]
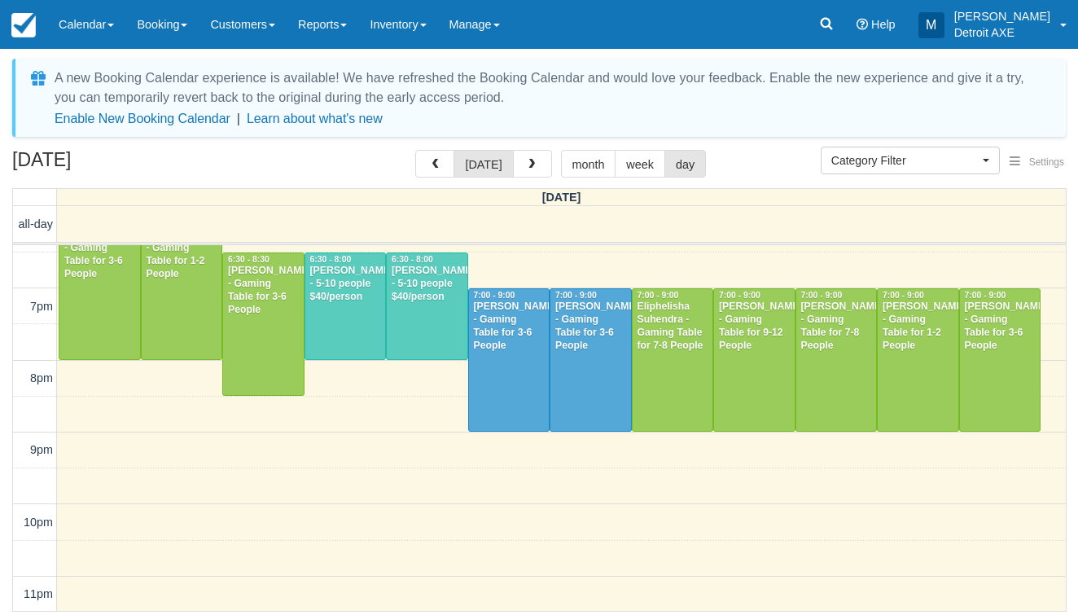
click at [549, 172] on div "today month week day" at bounding box center [560, 164] width 291 height 28
click at [536, 163] on button "button" at bounding box center [532, 164] width 39 height 28
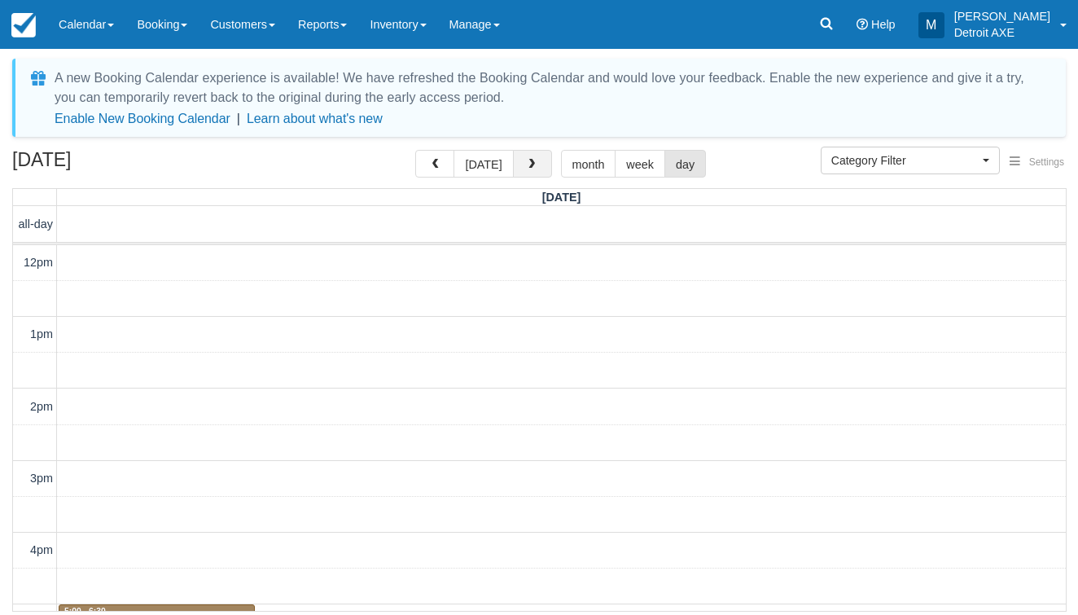
click at [536, 163] on button "button" at bounding box center [532, 164] width 39 height 28
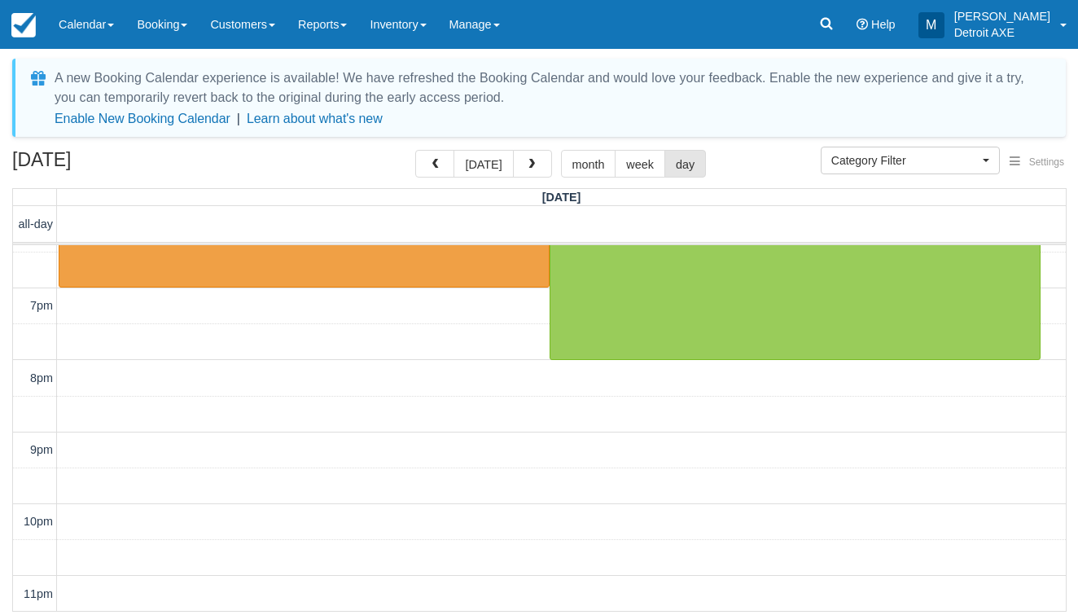
click at [536, 163] on button "button" at bounding box center [532, 164] width 39 height 28
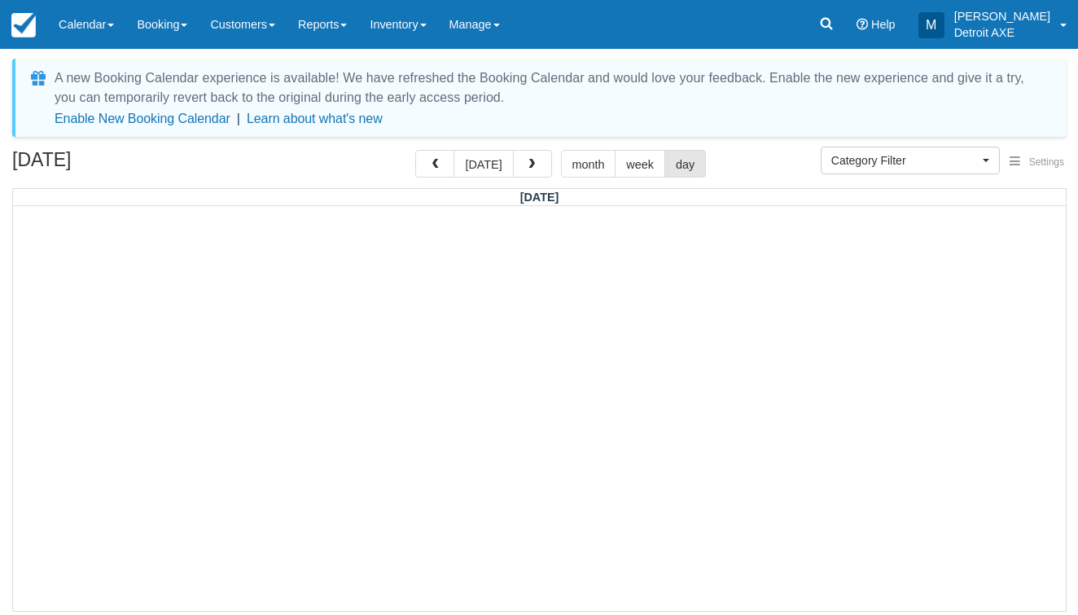
click at [536, 163] on button "button" at bounding box center [532, 164] width 39 height 28
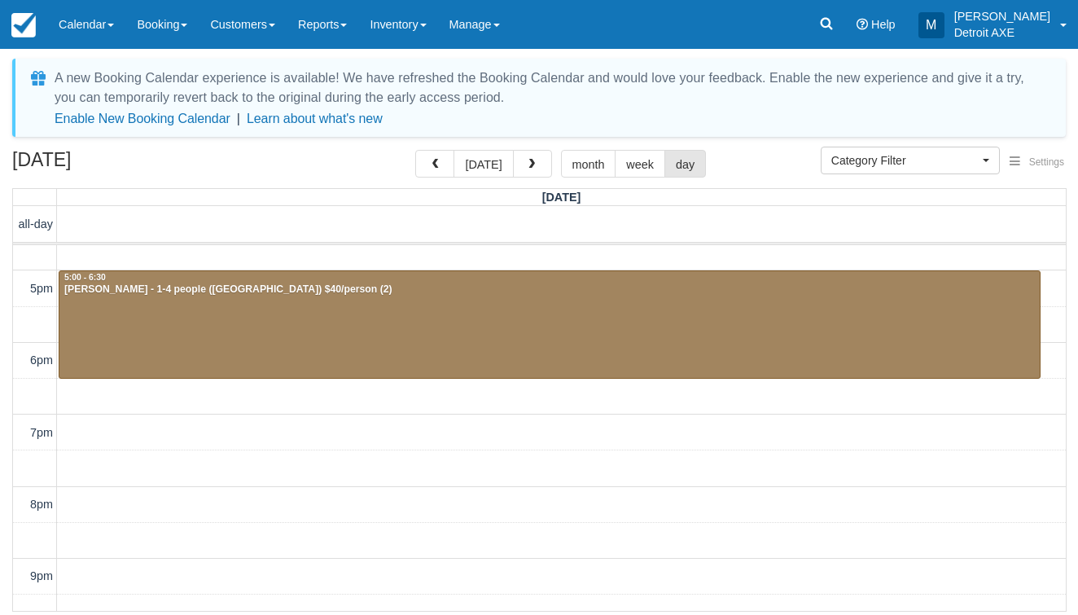
scroll to position [332, 0]
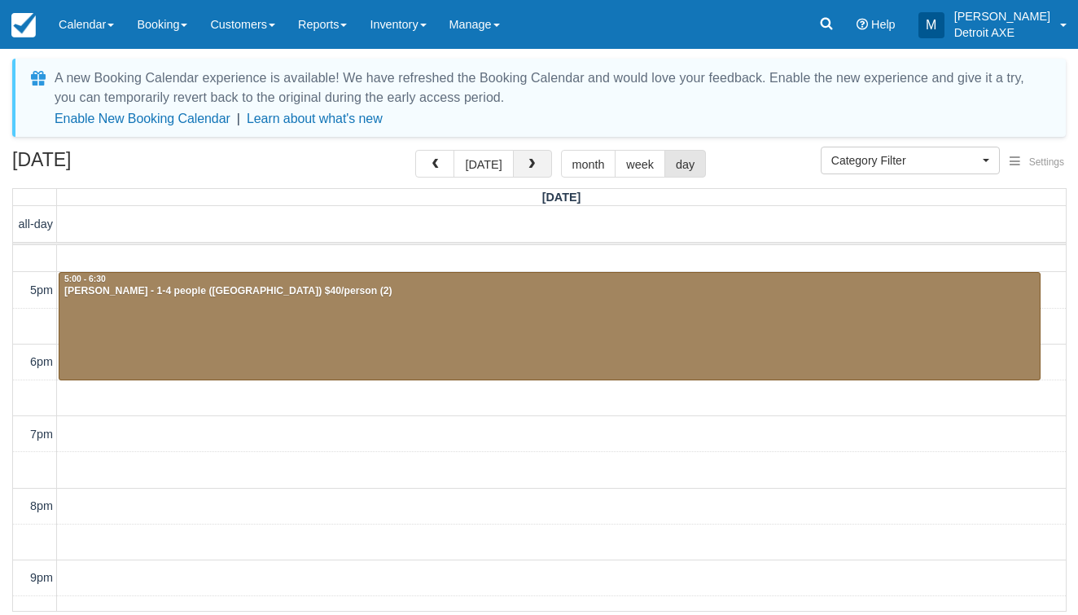
click at [527, 173] on button "button" at bounding box center [532, 164] width 39 height 28
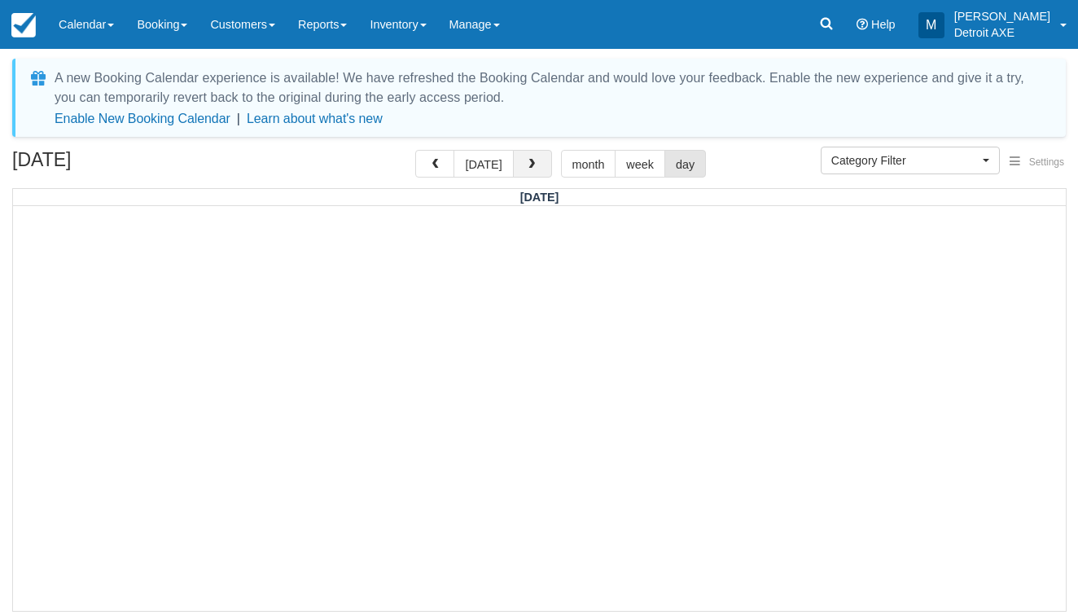
click at [528, 170] on span "button" at bounding box center [531, 164] width 11 height 11
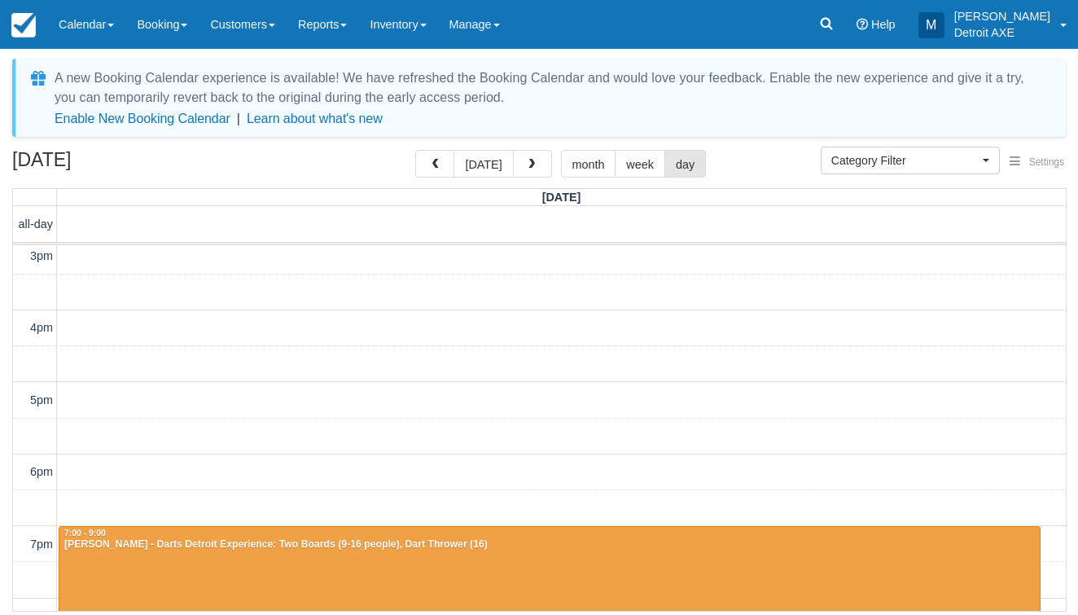
scroll to position [223, 0]
click at [532, 152] on button "button" at bounding box center [532, 164] width 39 height 28
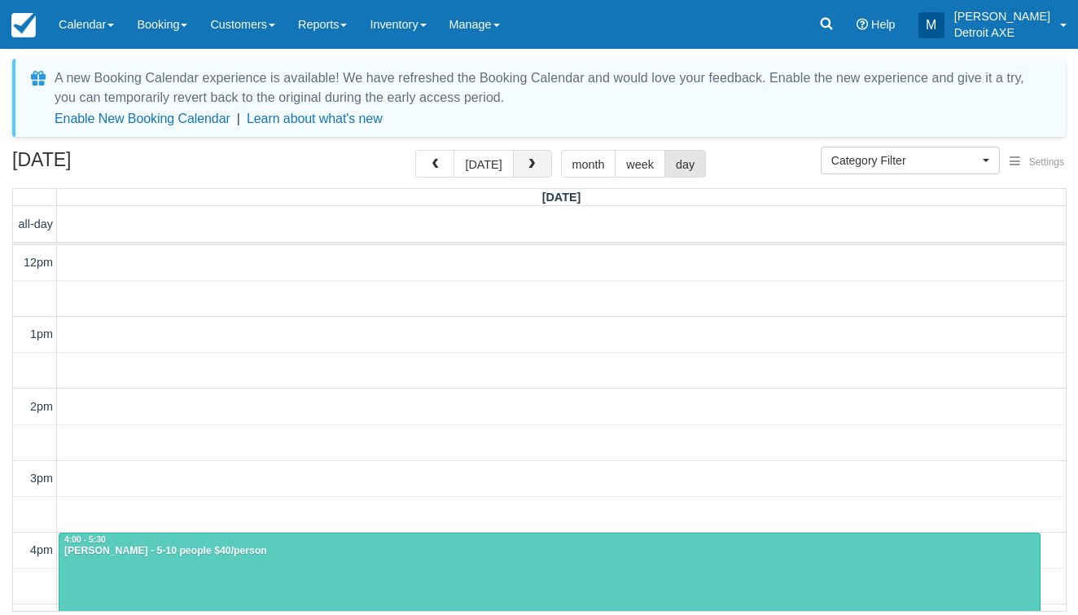
scroll to position [460, 0]
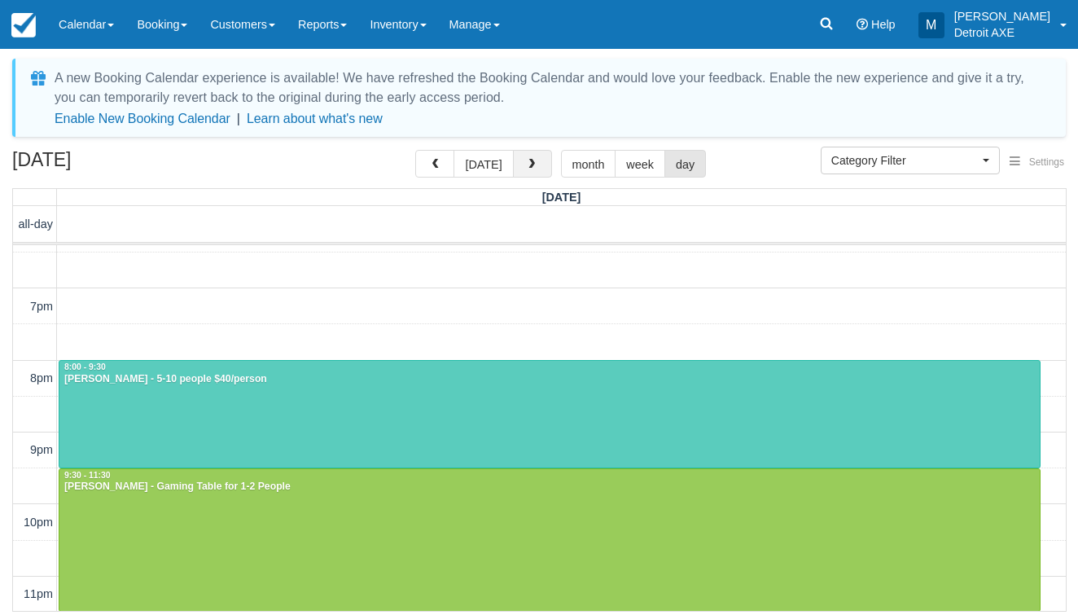
click at [530, 161] on span "button" at bounding box center [531, 164] width 11 height 11
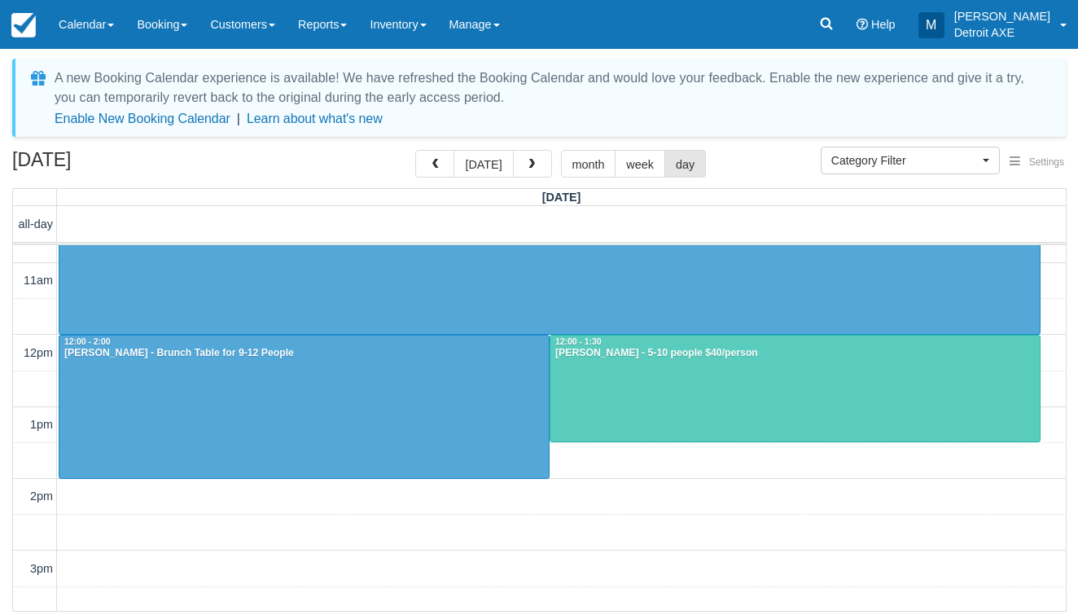
scroll to position [52, 0]
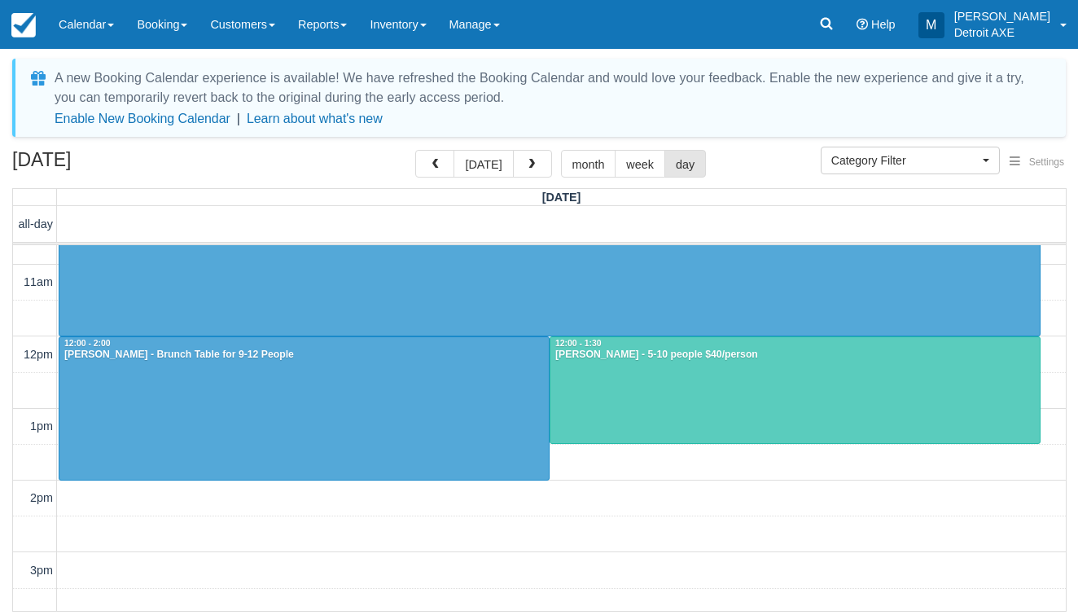
click at [631, 405] on div at bounding box center [794, 390] width 489 height 107
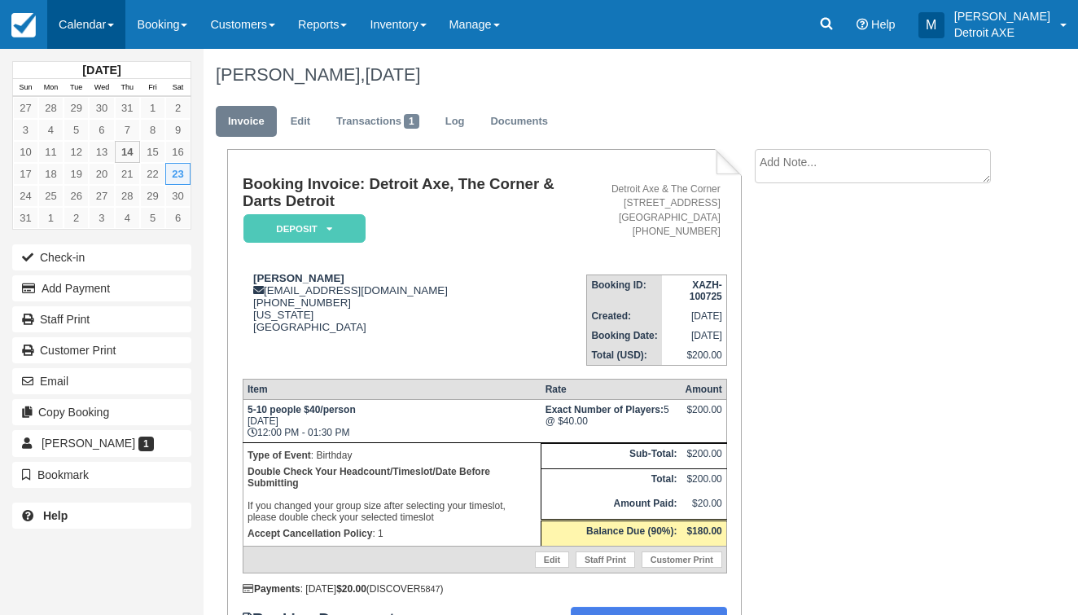
click at [100, 37] on link "Calendar" at bounding box center [86, 24] width 78 height 49
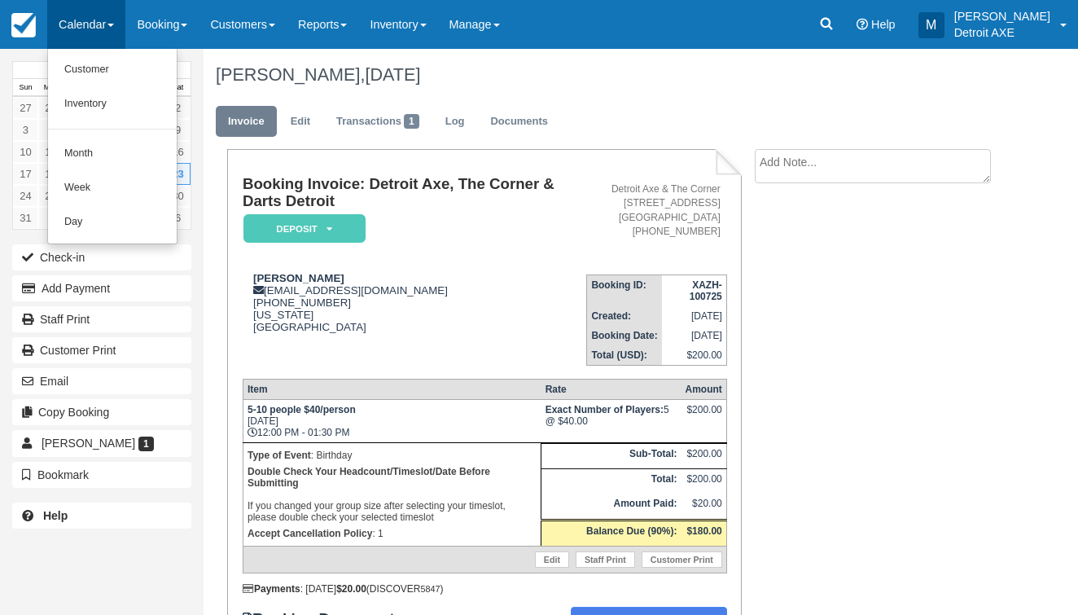
click at [103, 216] on link "Day" at bounding box center [112, 222] width 129 height 34
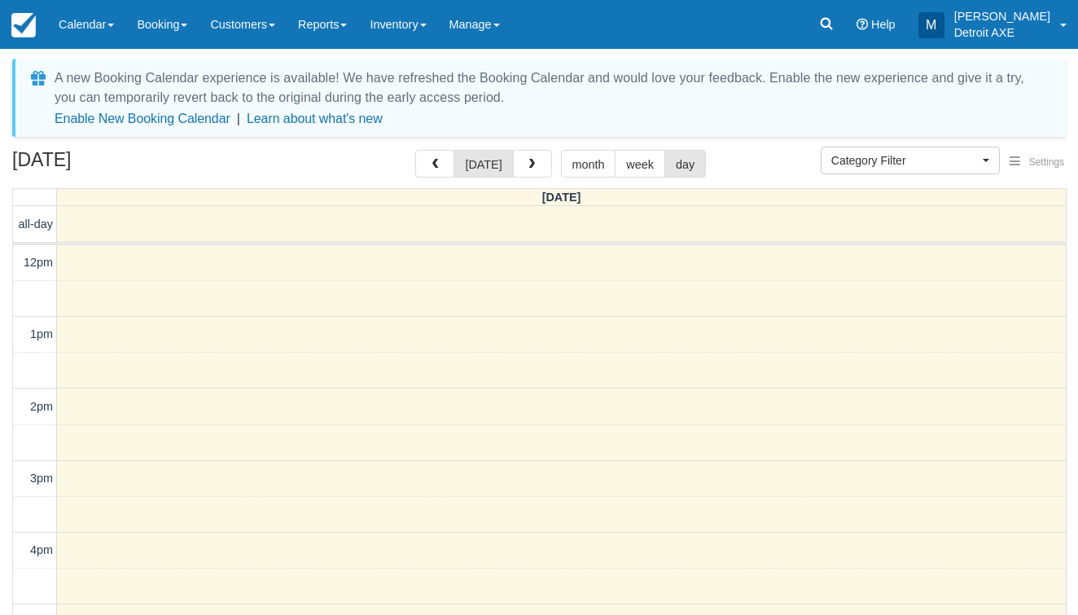
select select
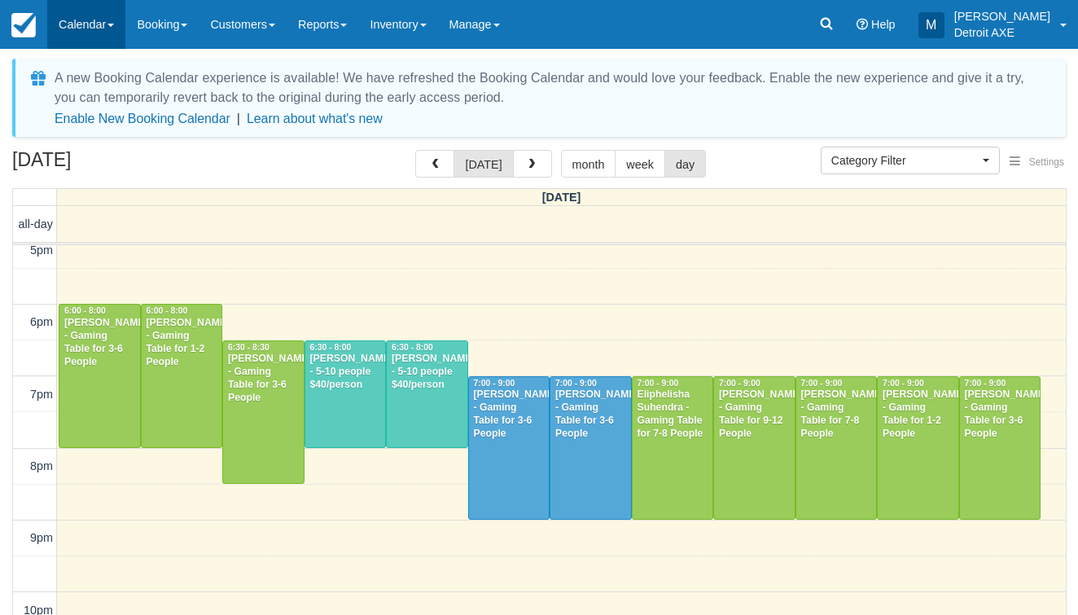
click at [82, 25] on link "Calendar" at bounding box center [86, 24] width 78 height 49
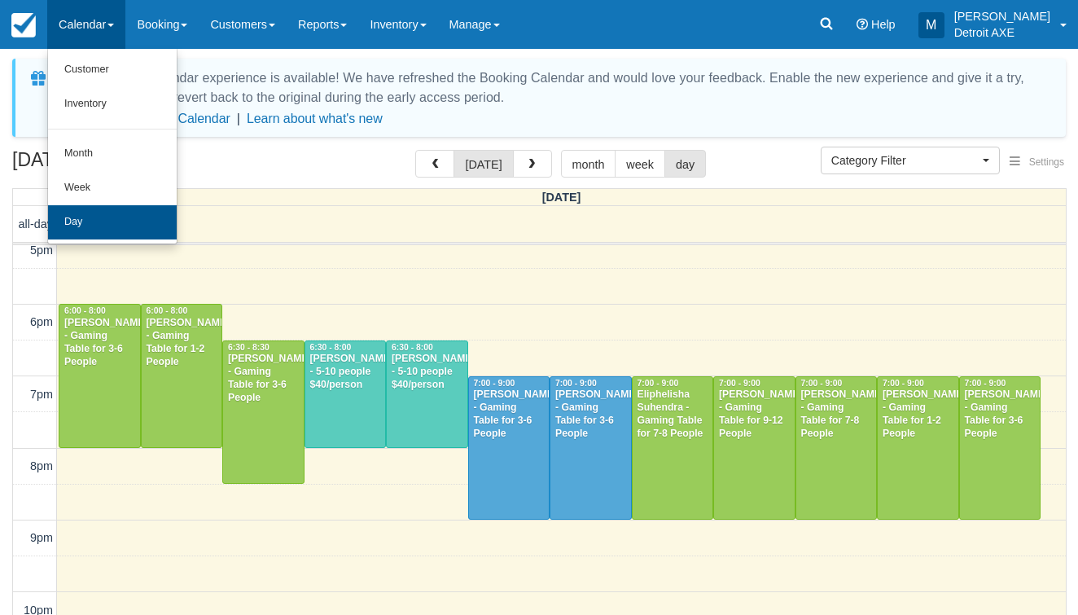
click at [83, 205] on link "Day" at bounding box center [112, 222] width 129 height 34
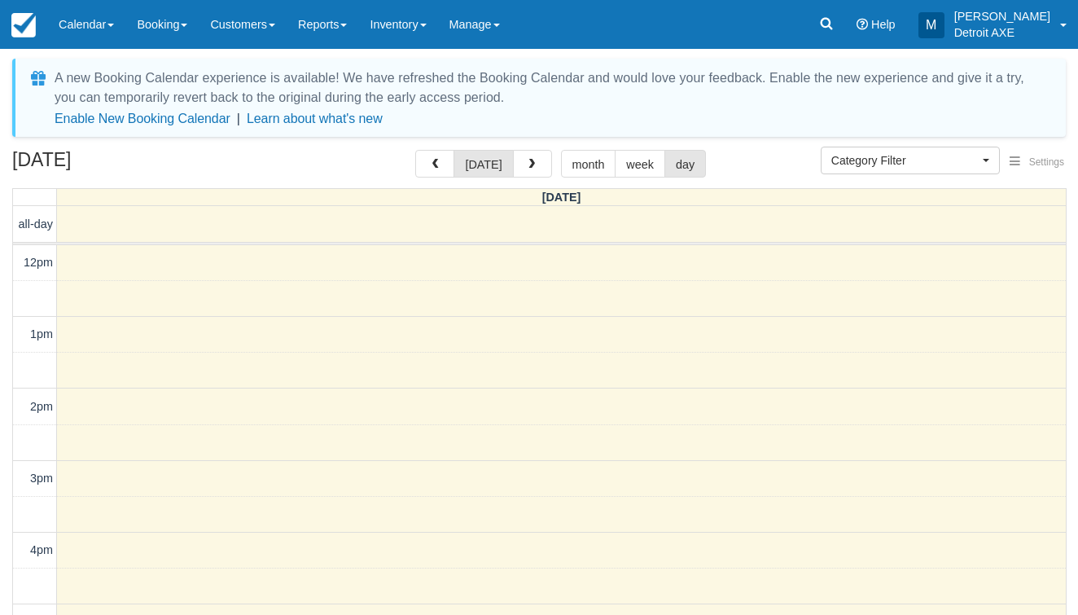
select select
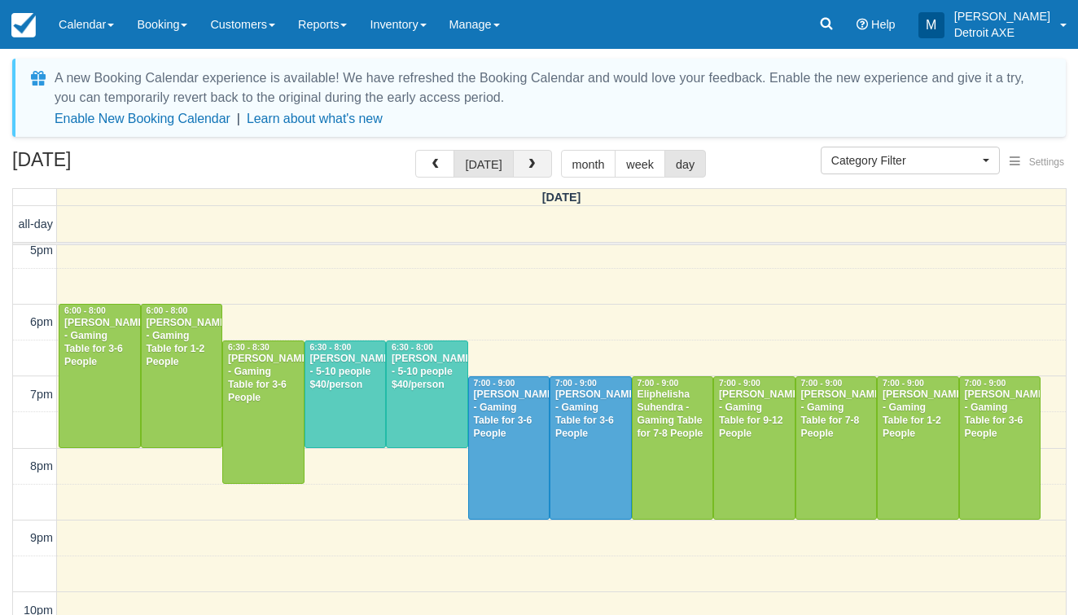
click at [530, 161] on span "button" at bounding box center [531, 164] width 11 height 11
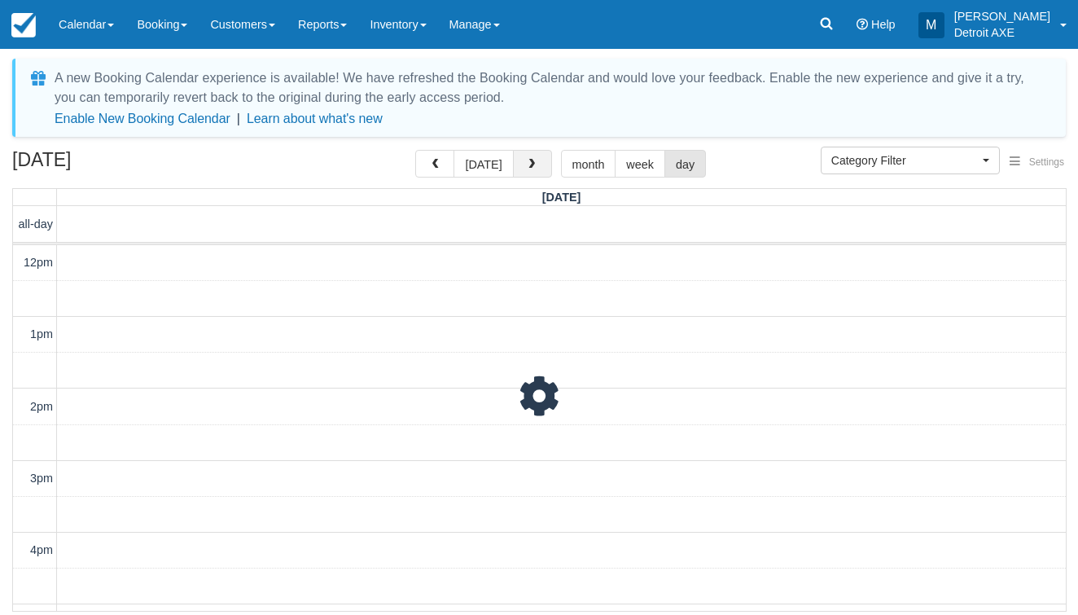
scroll to position [460, 0]
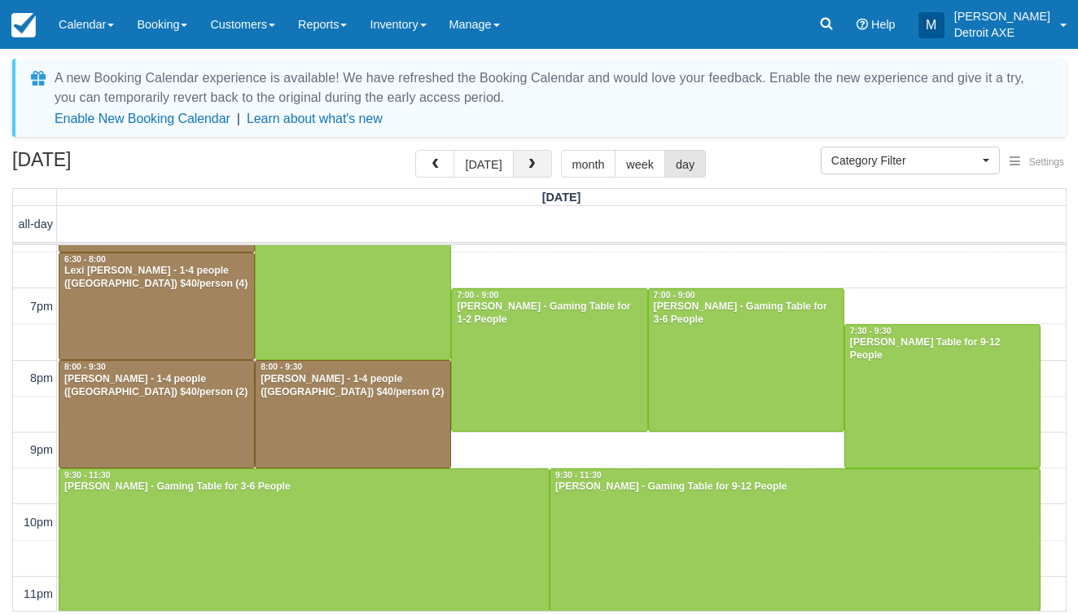
click at [538, 173] on button "button" at bounding box center [532, 164] width 39 height 28
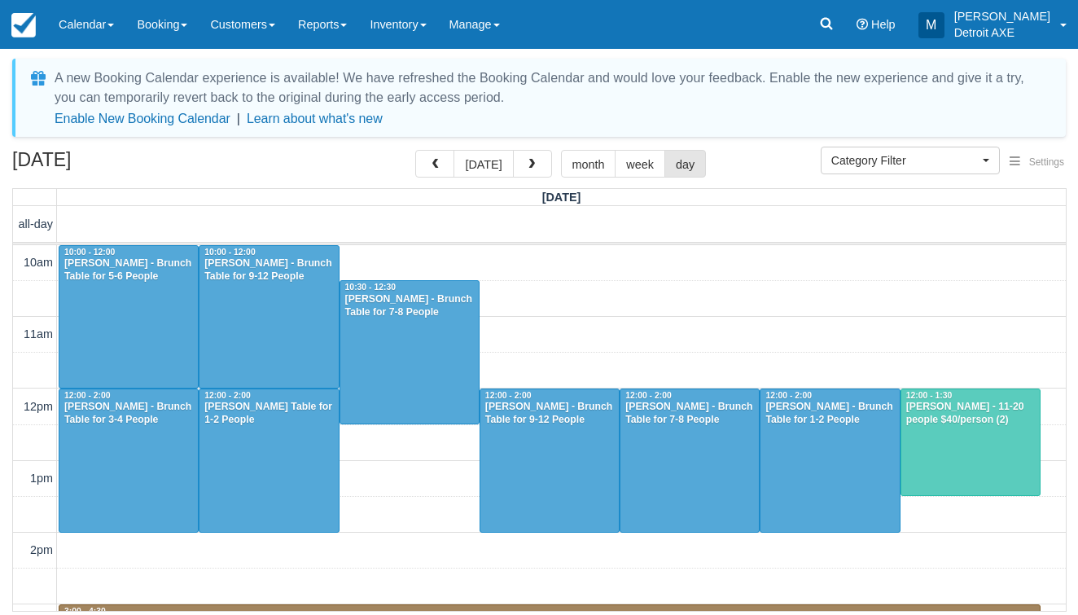
click at [571, 473] on div at bounding box center [549, 460] width 138 height 142
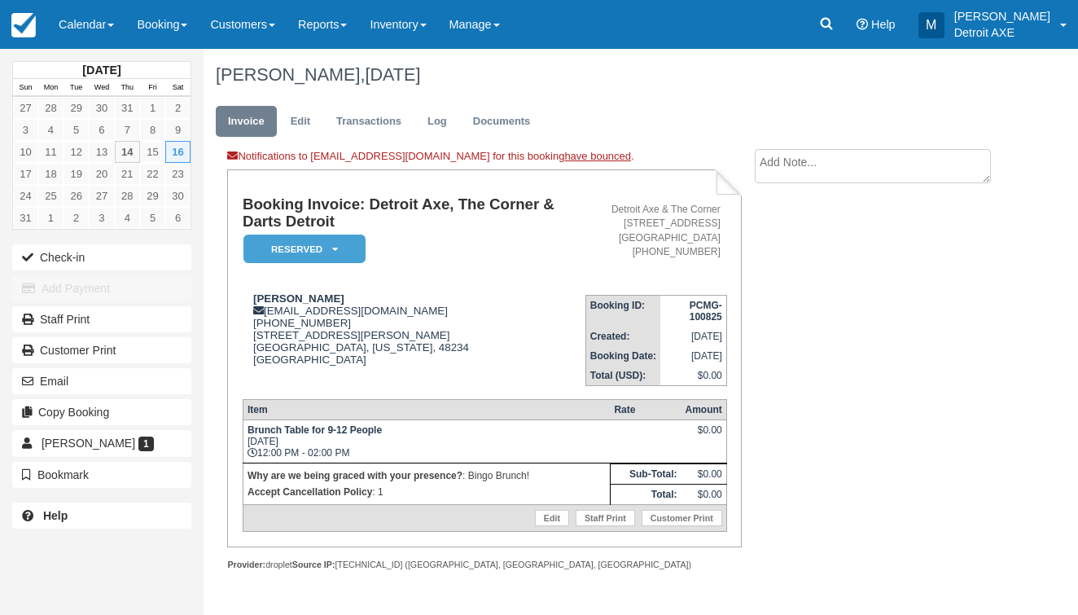
click at [887, 169] on textarea at bounding box center [873, 166] width 236 height 34
type textarea "Will most likely be 14 people"
click at [811, 263] on button "Create" at bounding box center [791, 259] width 73 height 28
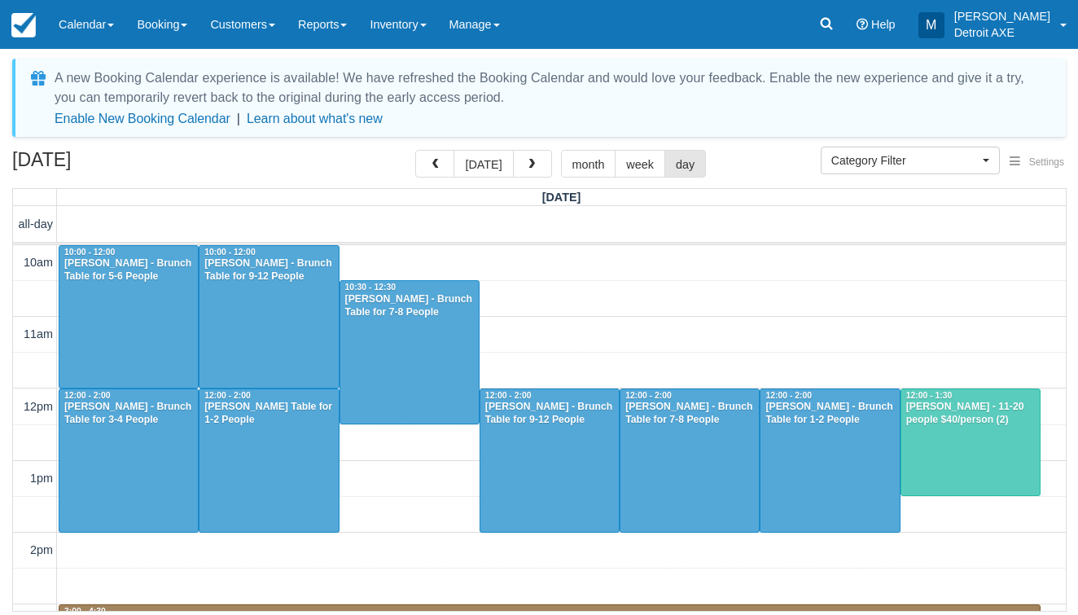
select select
click at [230, 316] on div at bounding box center [268, 317] width 138 height 142
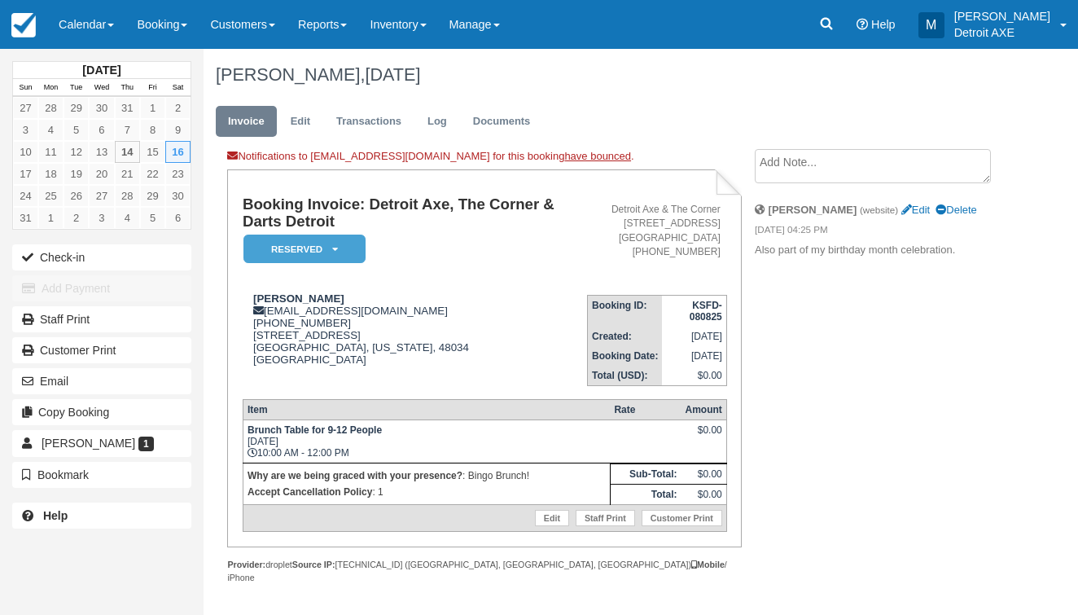
click at [808, 185] on li "Create Show on invoice" at bounding box center [877, 170] width 245 height 43
click at [800, 169] on textarea at bounding box center [873, 166] width 236 height 34
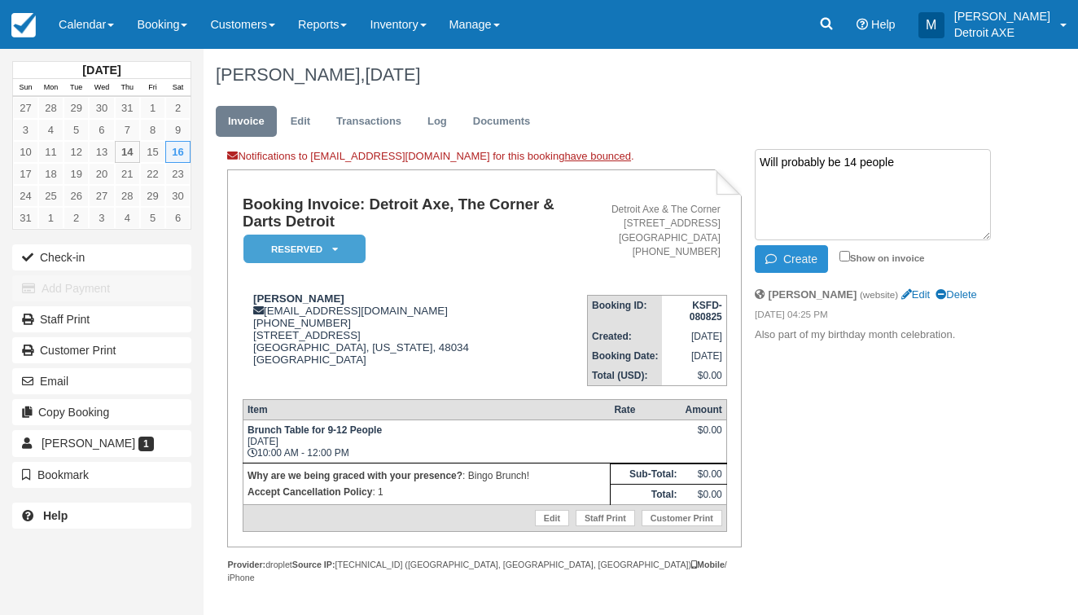
type textarea "Will probably be 14 people"
click at [807, 269] on button "Create" at bounding box center [791, 259] width 73 height 28
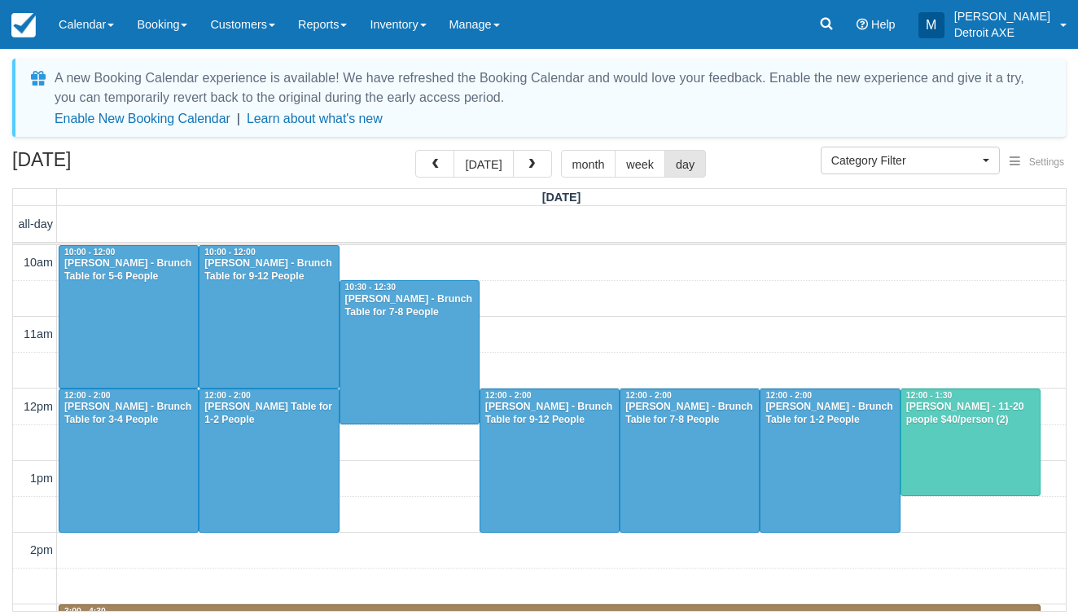
select select
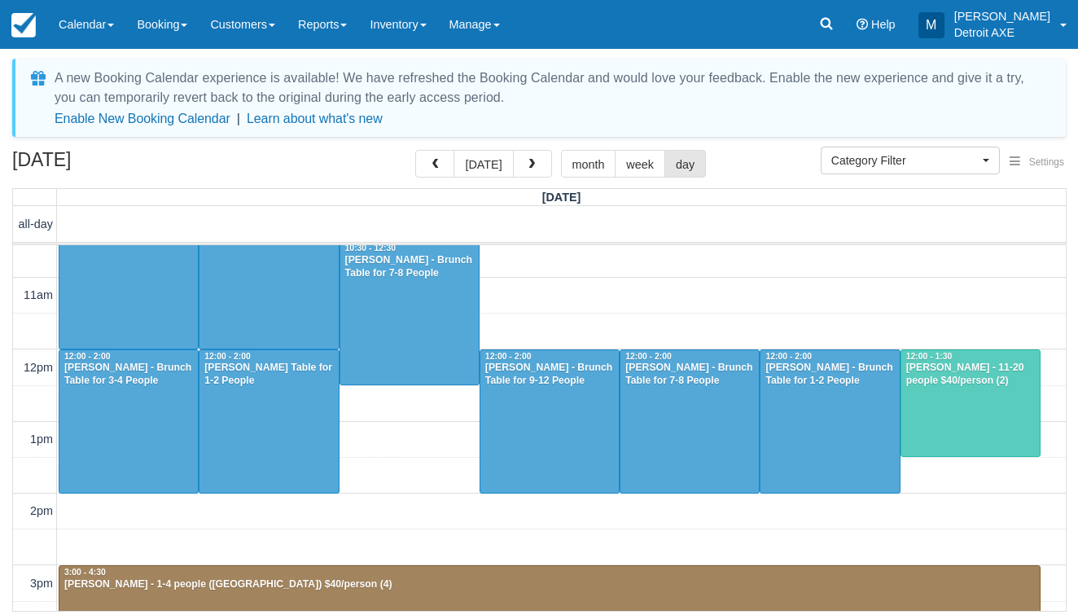
scroll to position [33, 0]
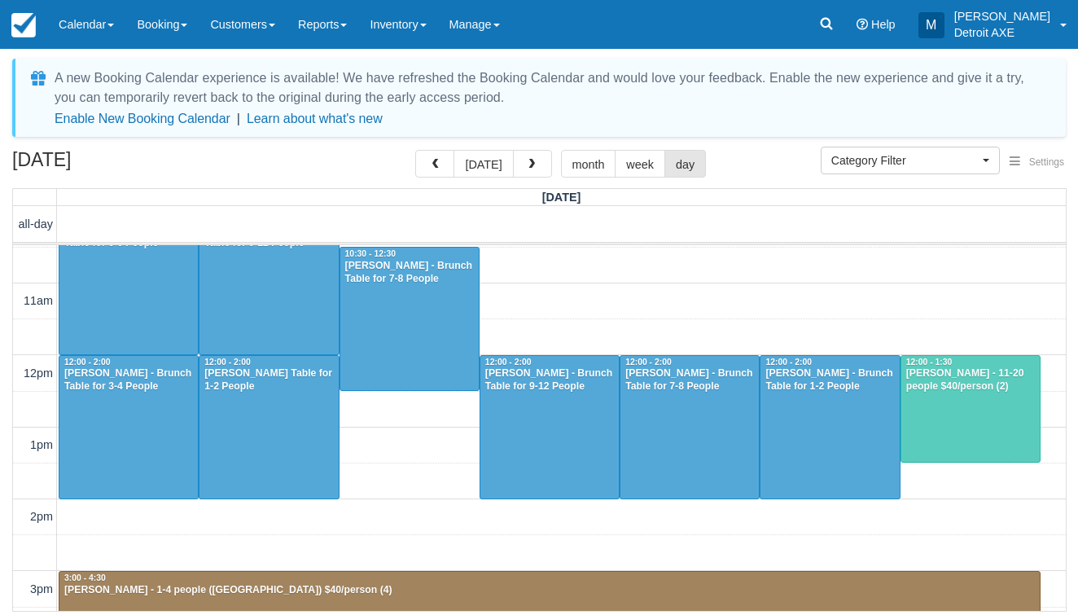
click at [555, 463] on div at bounding box center [549, 427] width 138 height 142
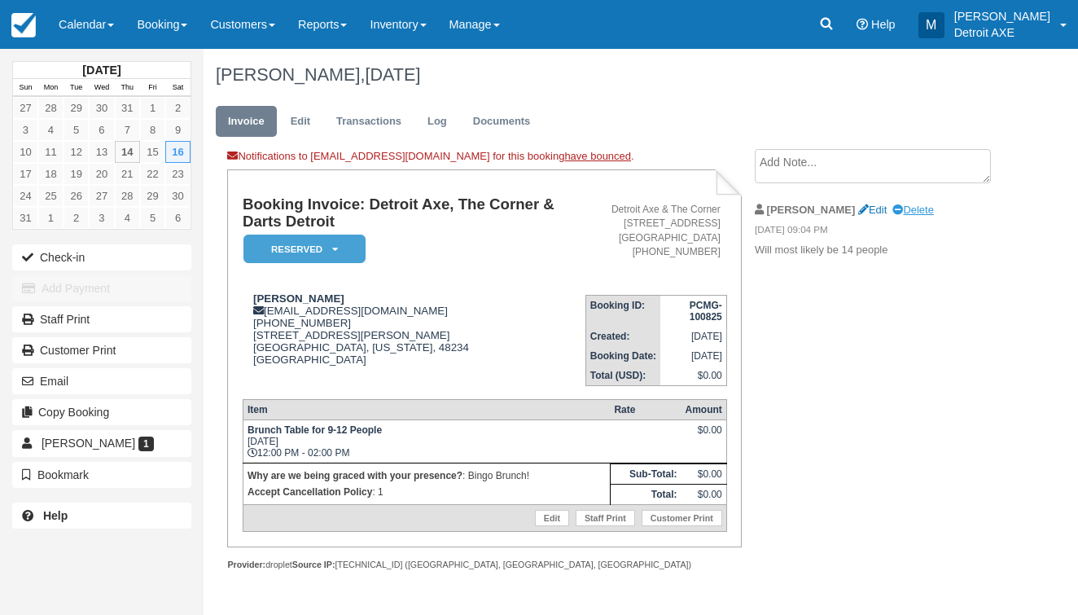
click at [892, 212] on link "Delete" at bounding box center [912, 210] width 41 height 12
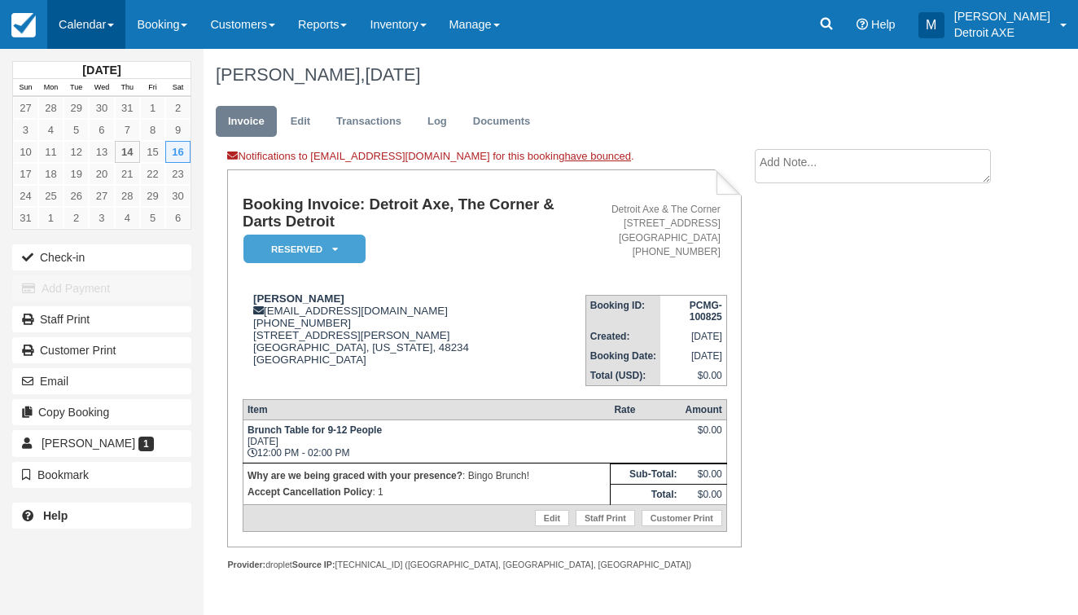
click at [108, 30] on link "Calendar" at bounding box center [86, 24] width 78 height 49
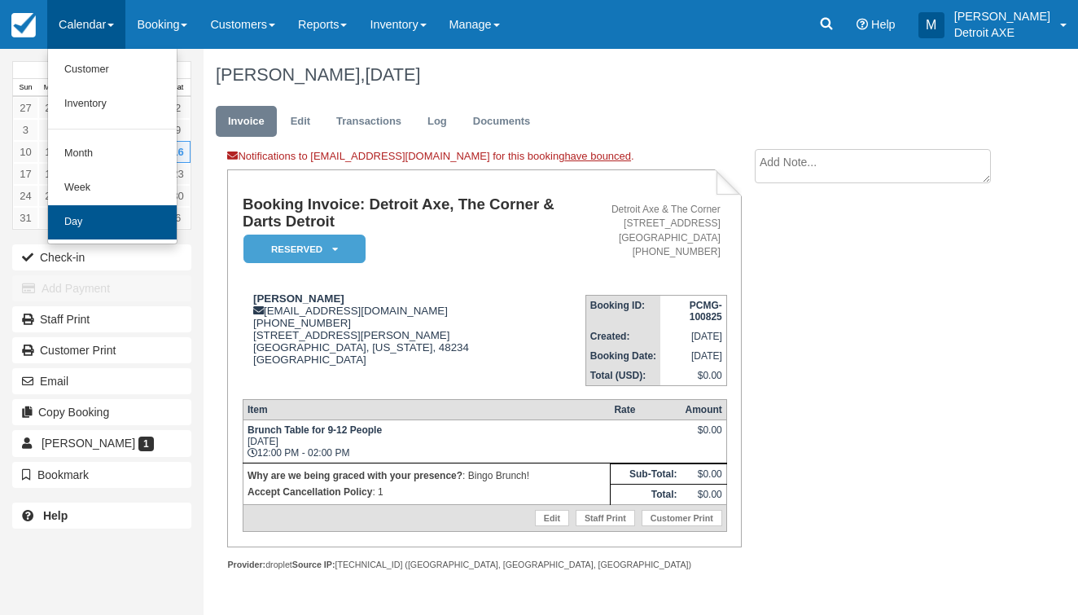
click at [114, 212] on link "Day" at bounding box center [112, 222] width 129 height 34
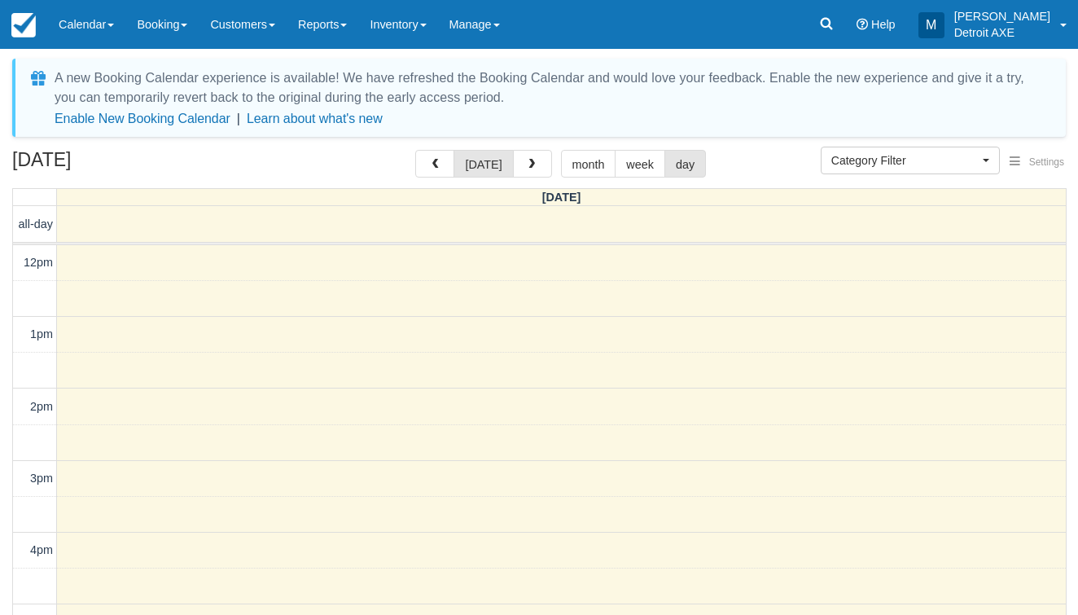
select select
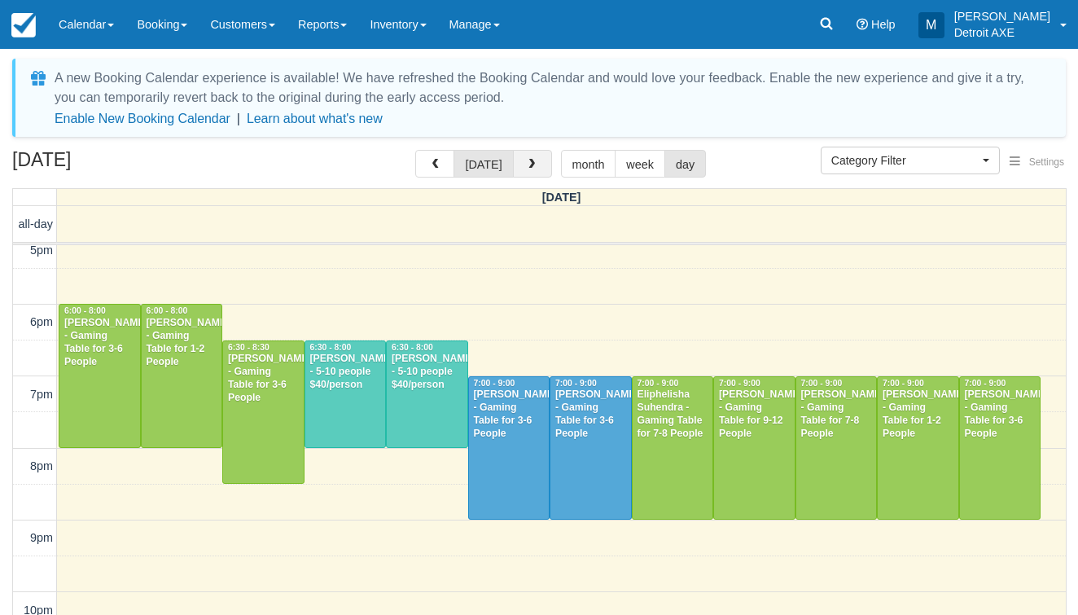
click at [540, 164] on button "button" at bounding box center [532, 164] width 39 height 28
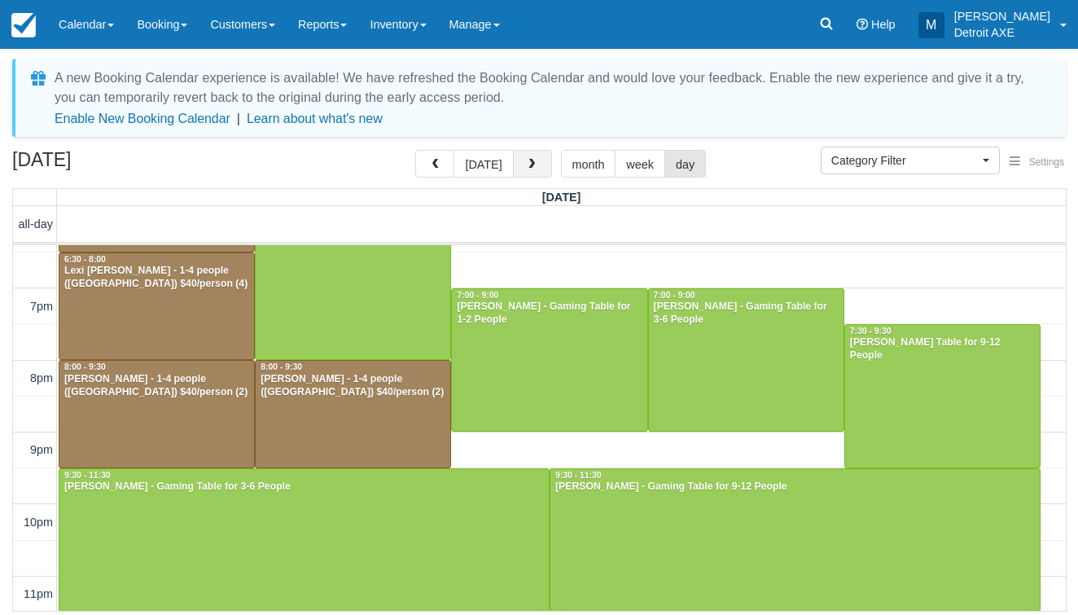
scroll to position [460, 0]
click at [491, 170] on button "[DATE]" at bounding box center [482, 164] width 59 height 28
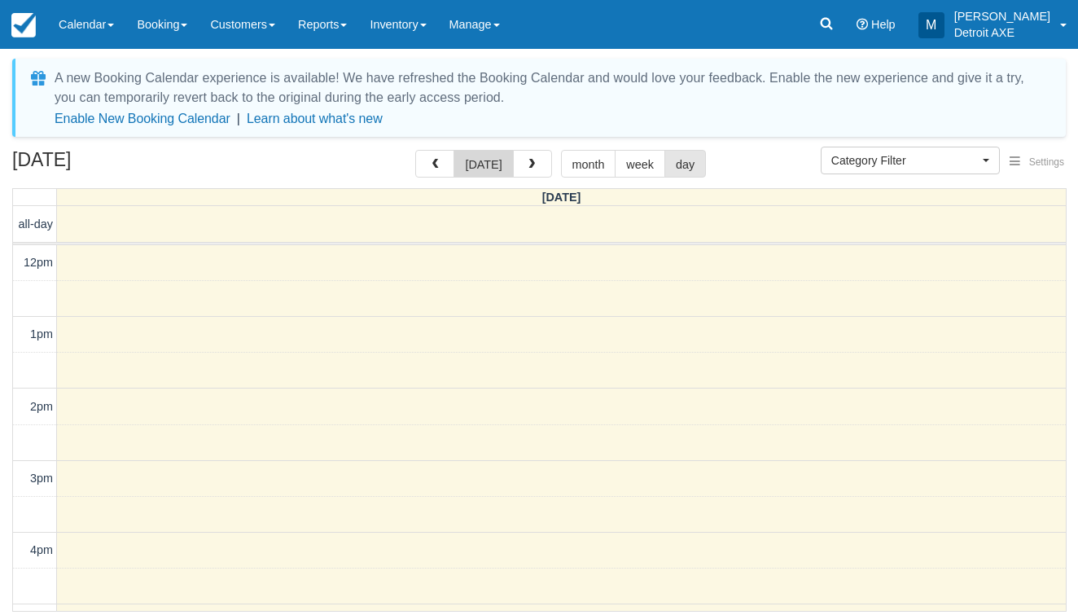
scroll to position [460, 0]
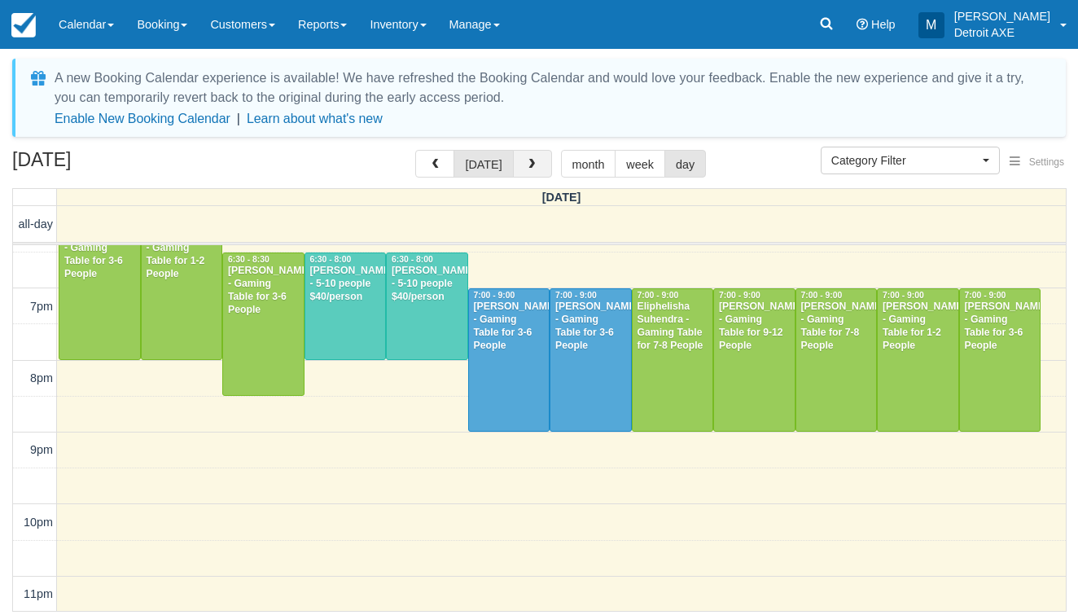
click at [526, 165] on span "button" at bounding box center [531, 164] width 11 height 11
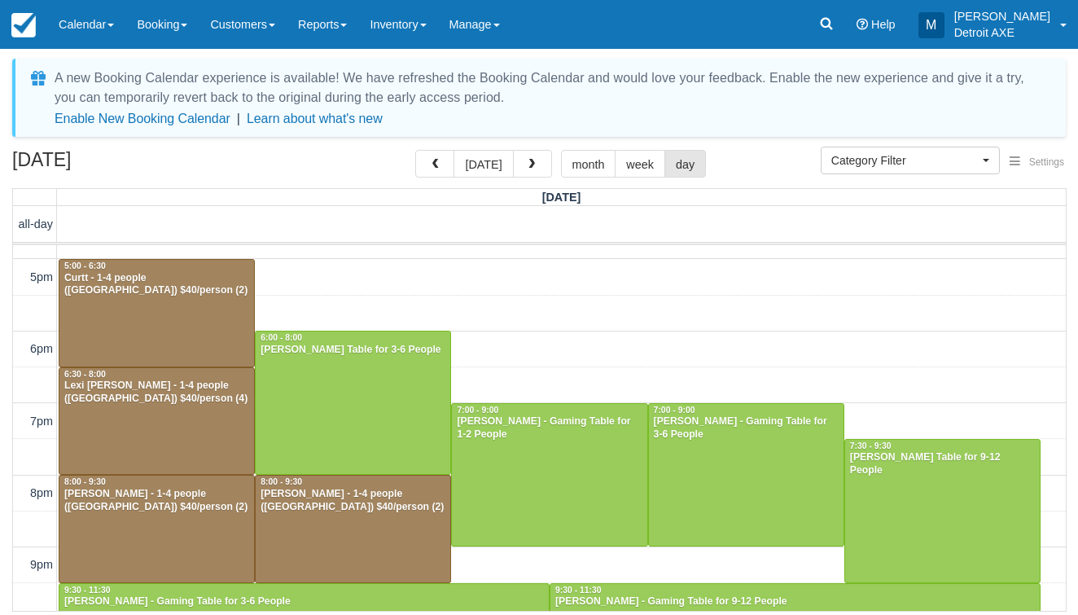
scroll to position [346, 0]
